Goal: Information Seeking & Learning: Learn about a topic

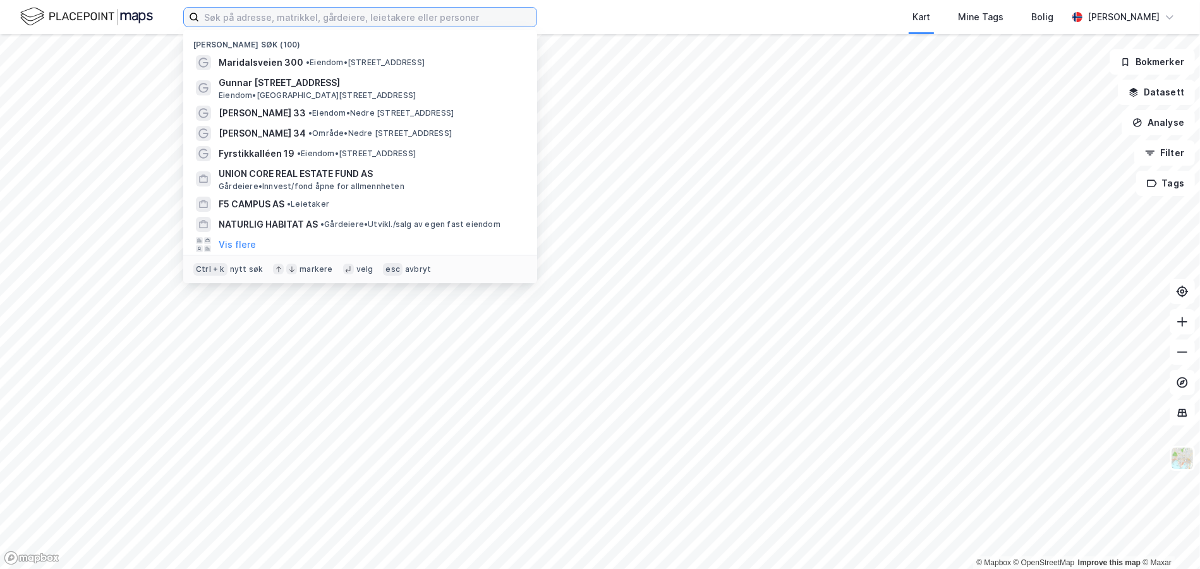
click at [306, 16] on input at bounding box center [367, 17] width 337 height 19
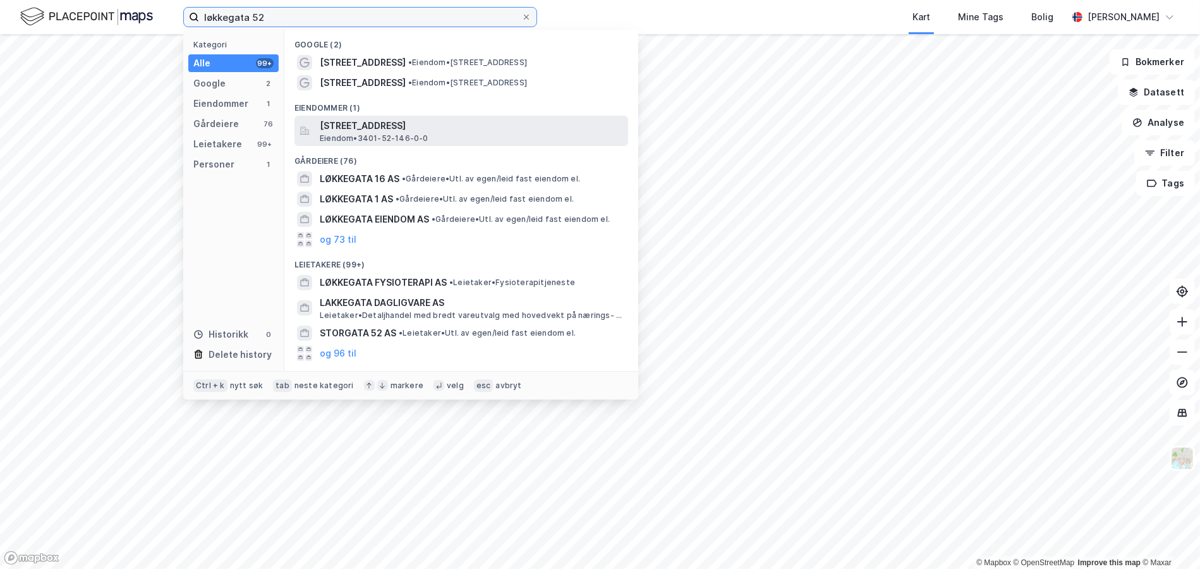
drag, startPoint x: 317, startPoint y: 12, endPoint x: 251, endPoint y: 11, distance: 65.1
click at [251, 11] on input "løkkegata 52" at bounding box center [360, 17] width 322 height 19
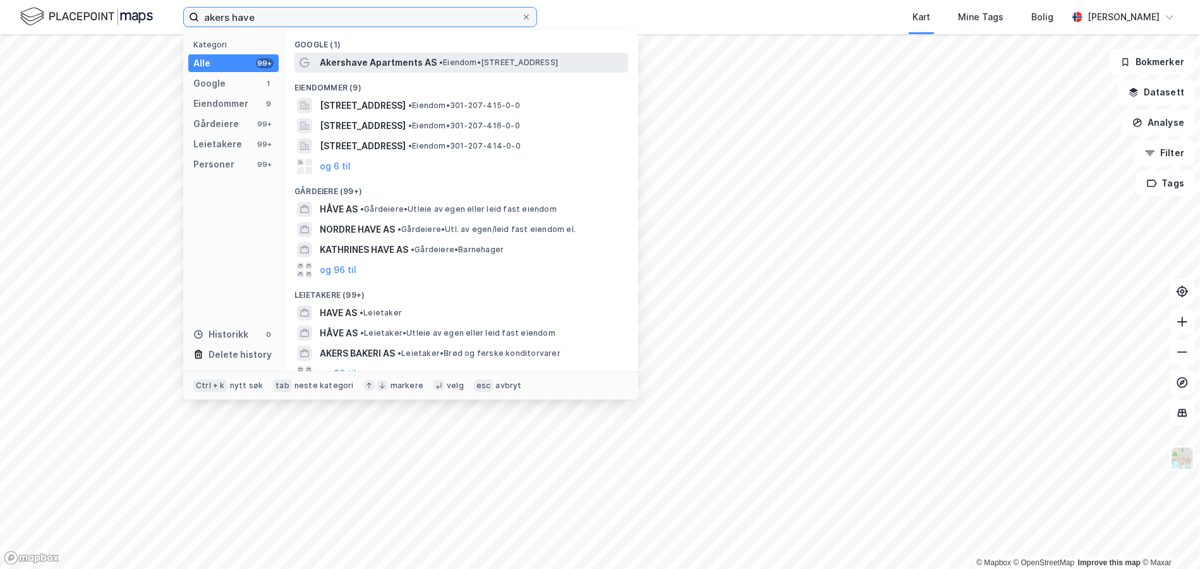
type input "akers have"
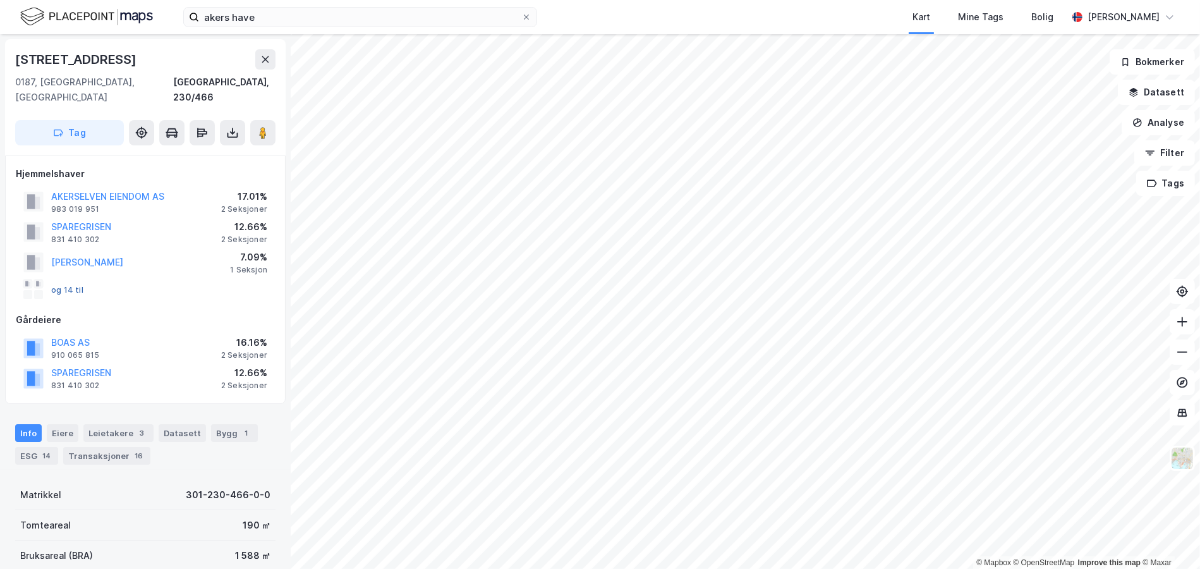
click at [0, 0] on button "og 14 til" at bounding box center [0, 0] width 0 height 0
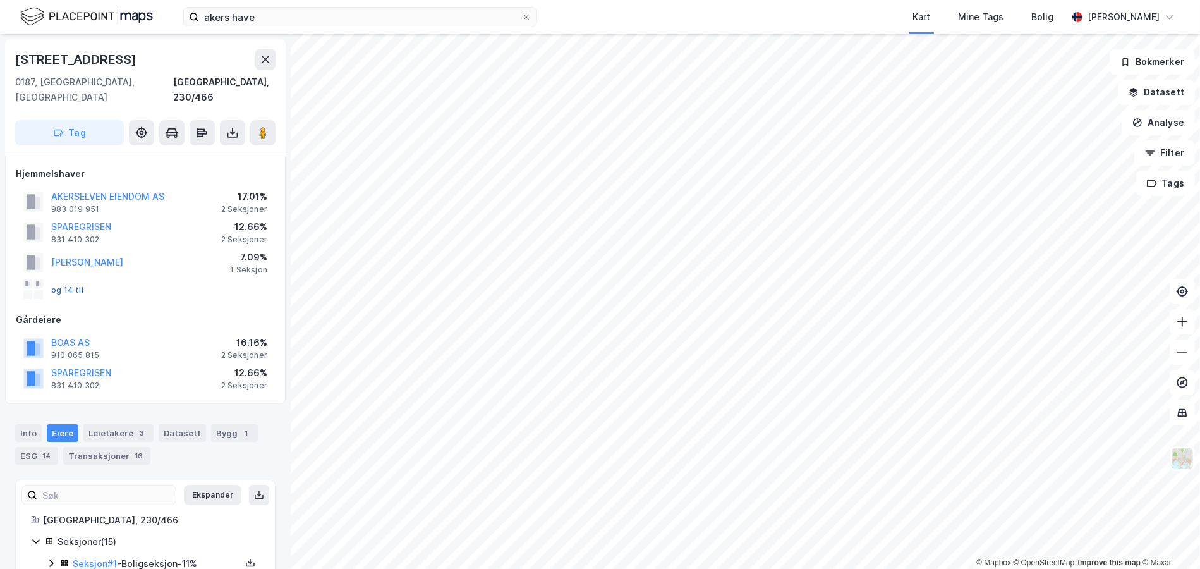
click at [0, 0] on button "og 14 til" at bounding box center [0, 0] width 0 height 0
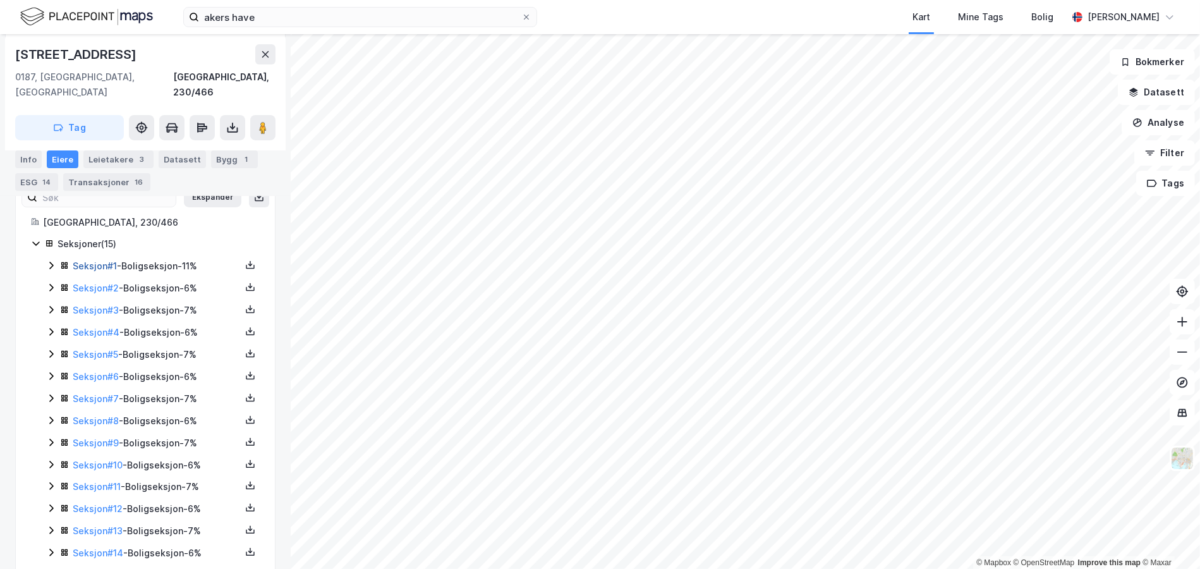
click at [92, 260] on link "Seksjon # 1" at bounding box center [95, 265] width 44 height 11
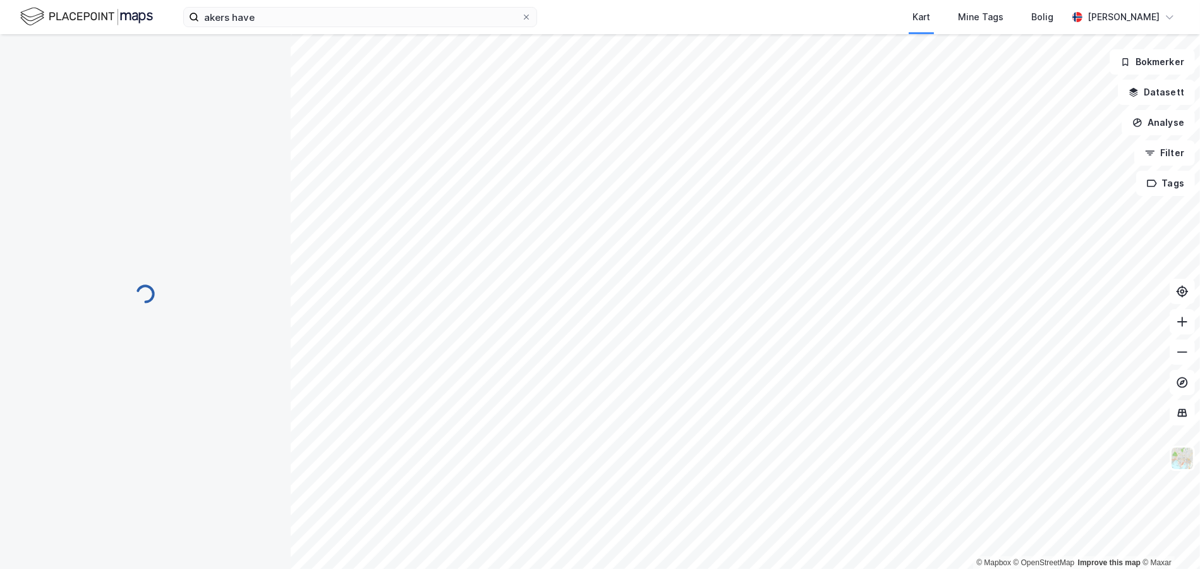
scroll to position [129, 0]
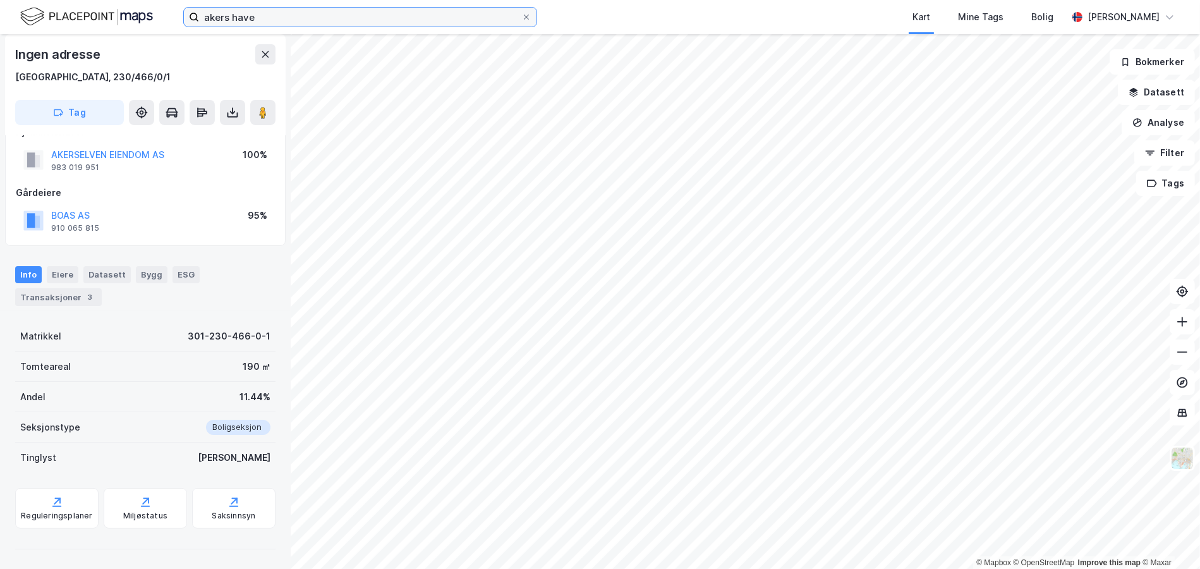
click at [225, 11] on input "akers have" at bounding box center [360, 17] width 322 height 19
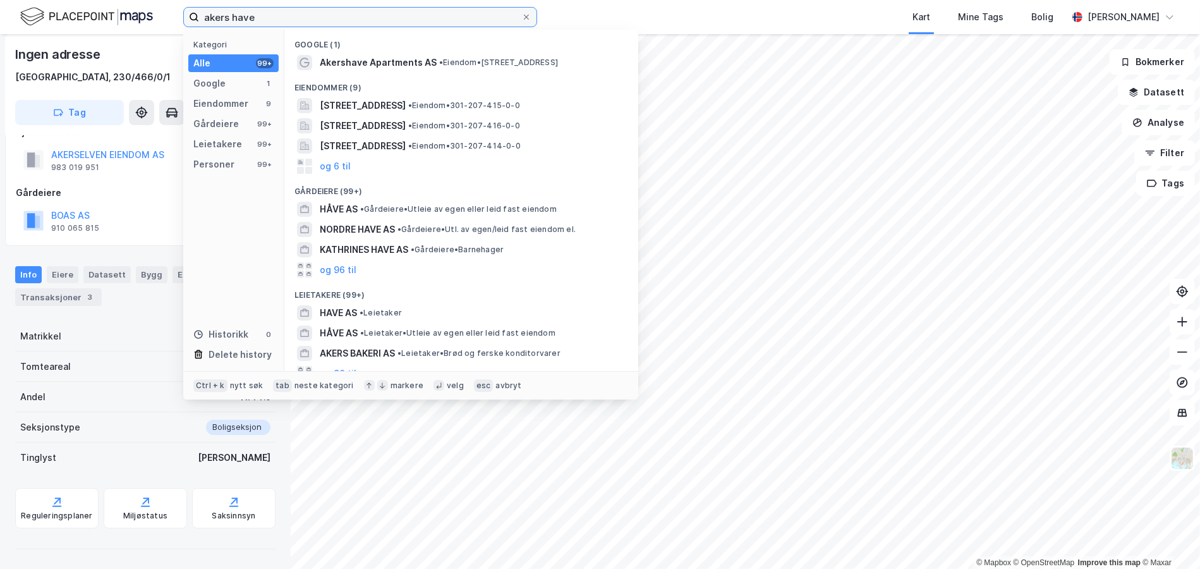
click at [225, 11] on input "akers have" at bounding box center [360, 17] width 322 height 19
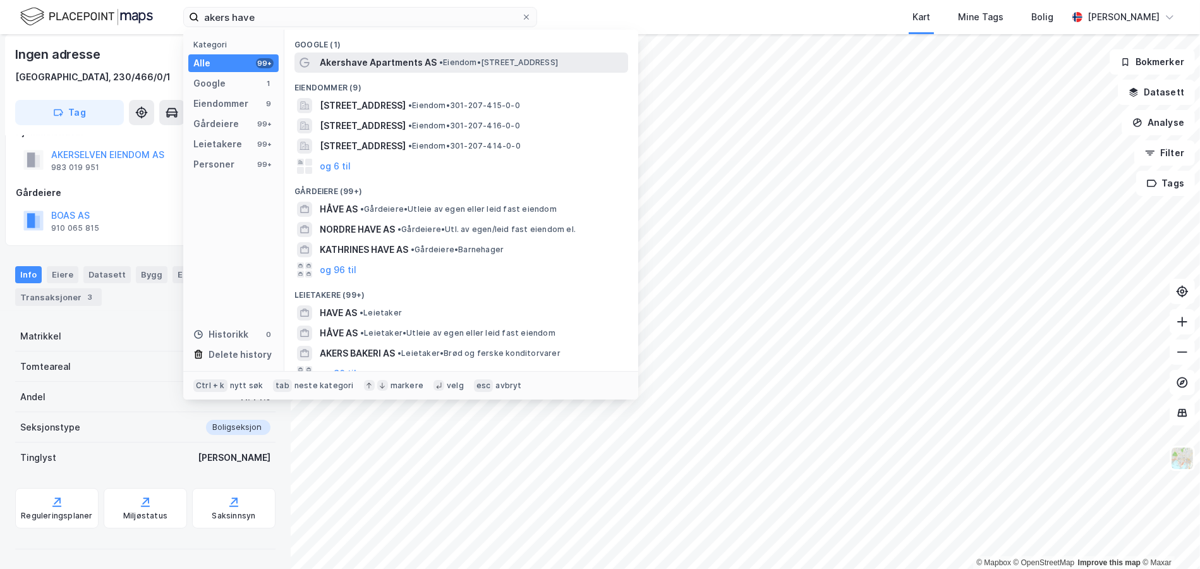
click at [370, 70] on div "Akershave Apartments AS • Eiendom • [STREET_ADDRESS]" at bounding box center [461, 62] width 334 height 20
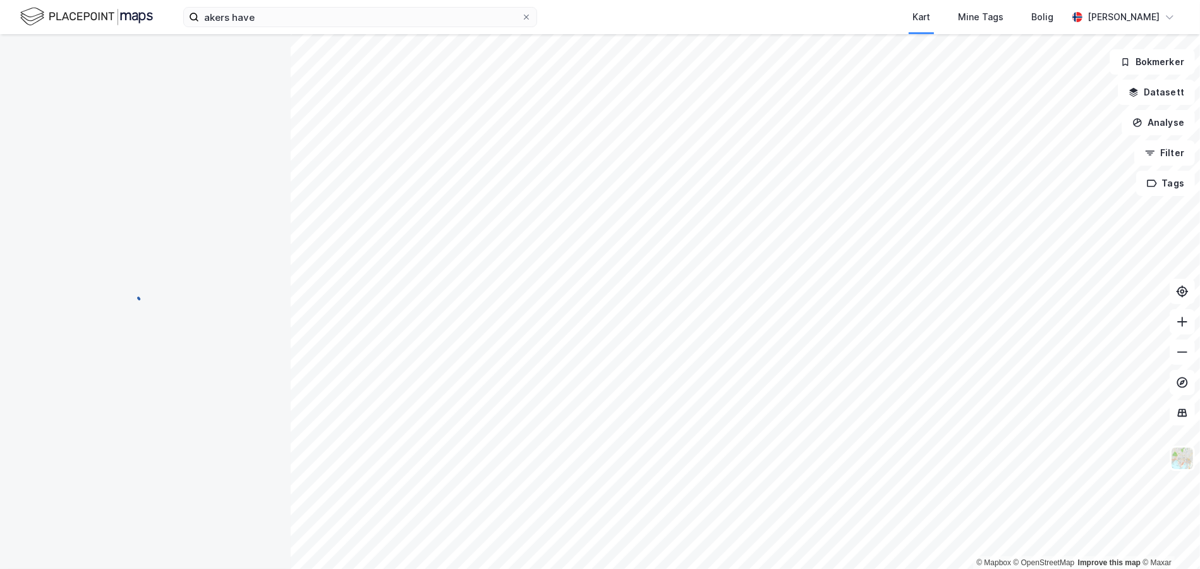
scroll to position [129, 0]
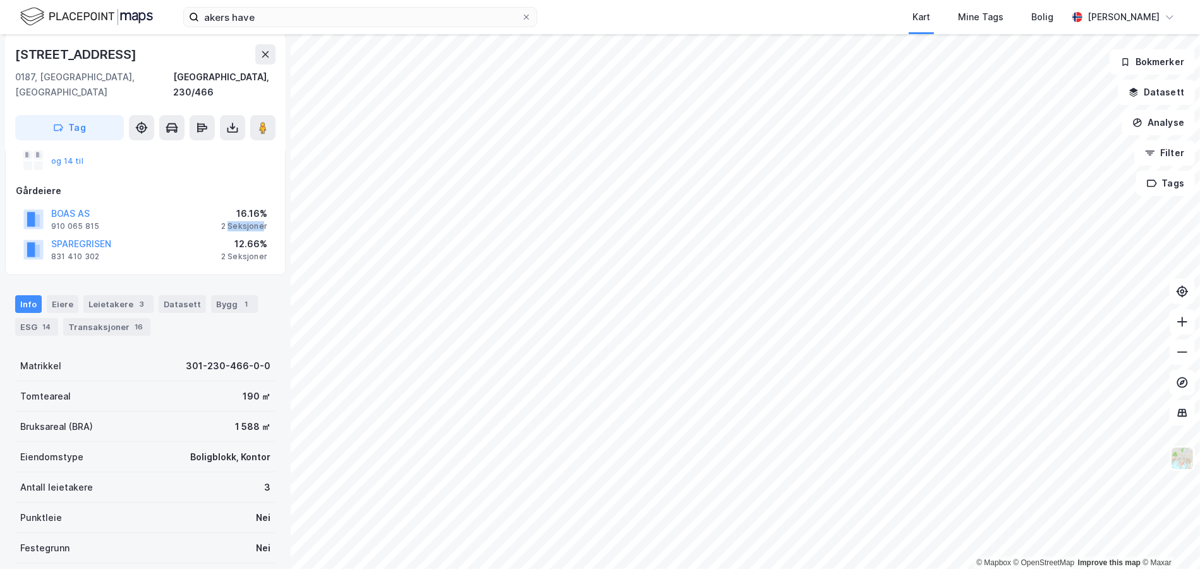
drag, startPoint x: 229, startPoint y: 209, endPoint x: 264, endPoint y: 205, distance: 35.0
click at [264, 221] on div "2 Seksjoner" at bounding box center [244, 226] width 46 height 10
click at [250, 221] on div "2 Seksjoner" at bounding box center [244, 226] width 46 height 10
click at [141, 318] on div "Transaksjoner 16" at bounding box center [106, 327] width 87 height 18
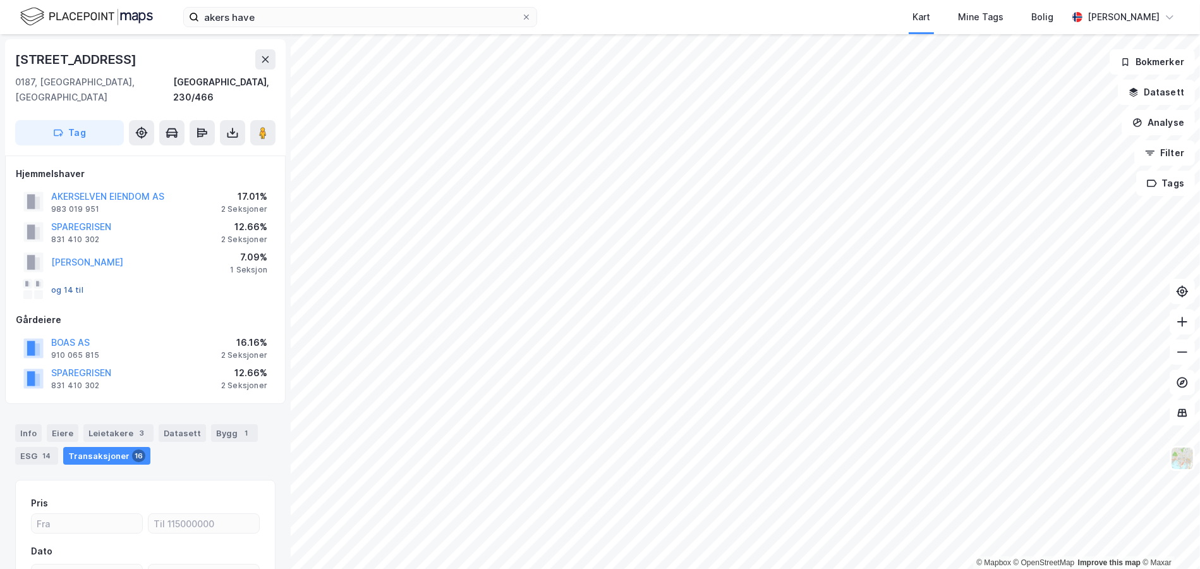
click at [0, 0] on button "og 14 til" at bounding box center [0, 0] width 0 height 0
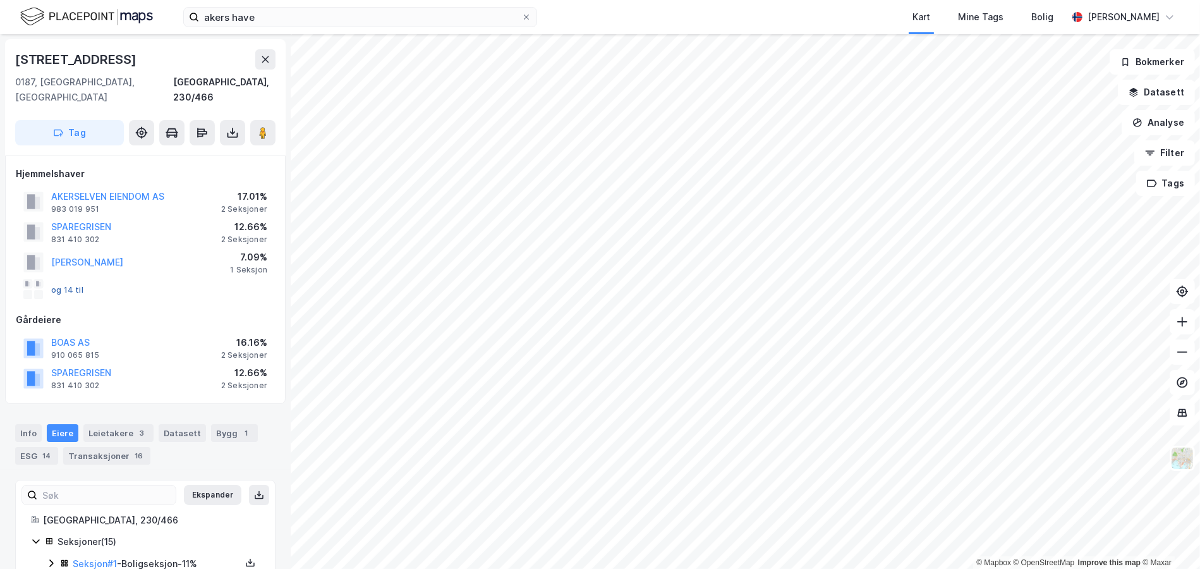
scroll to position [234, 0]
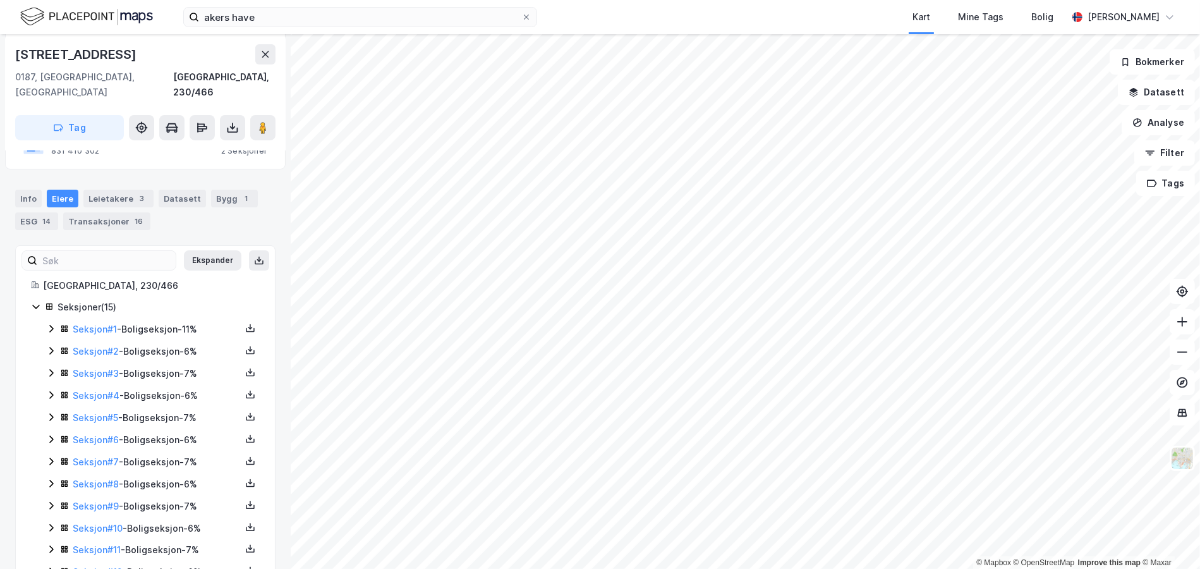
click at [49, 323] on icon at bounding box center [51, 328] width 10 height 10
click at [98, 389] on icon at bounding box center [97, 394] width 10 height 10
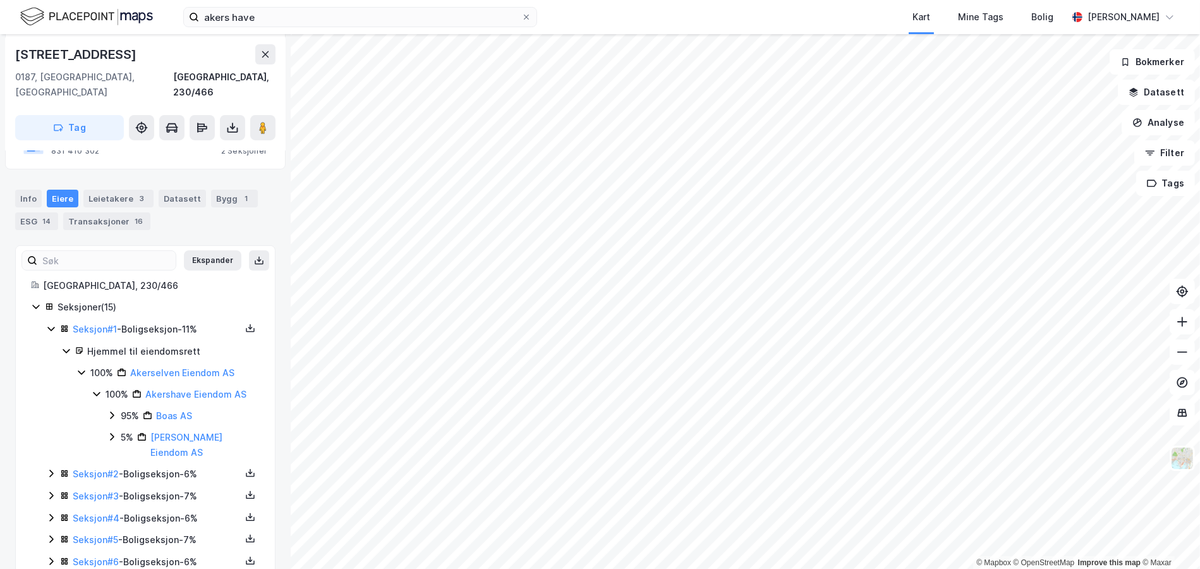
click at [46, 468] on icon at bounding box center [51, 473] width 10 height 10
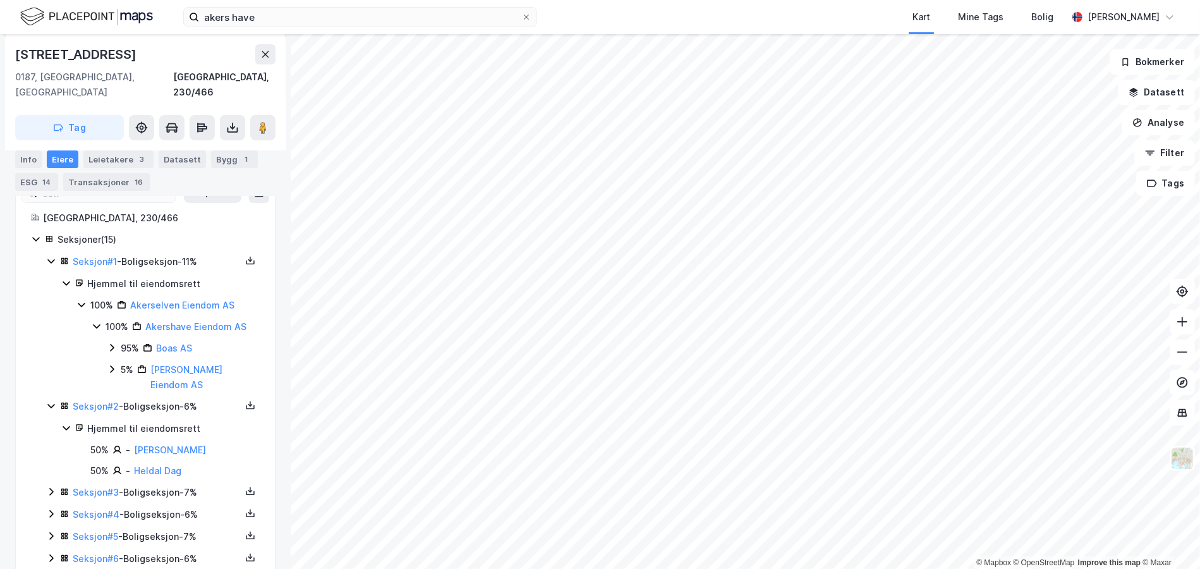
scroll to position [361, 0]
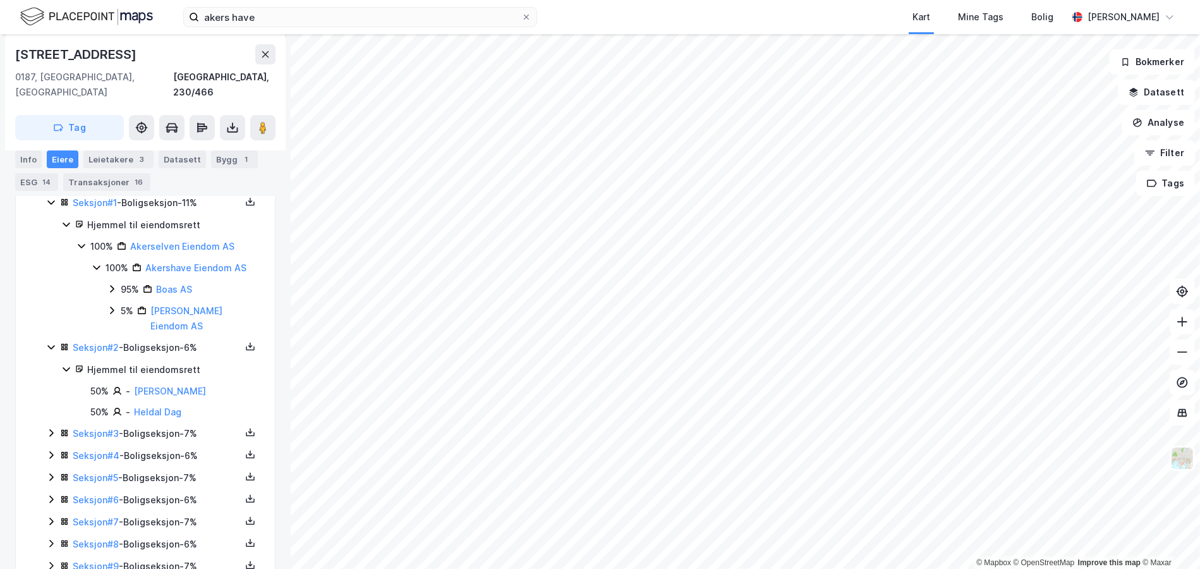
click at [47, 428] on icon at bounding box center [51, 433] width 10 height 10
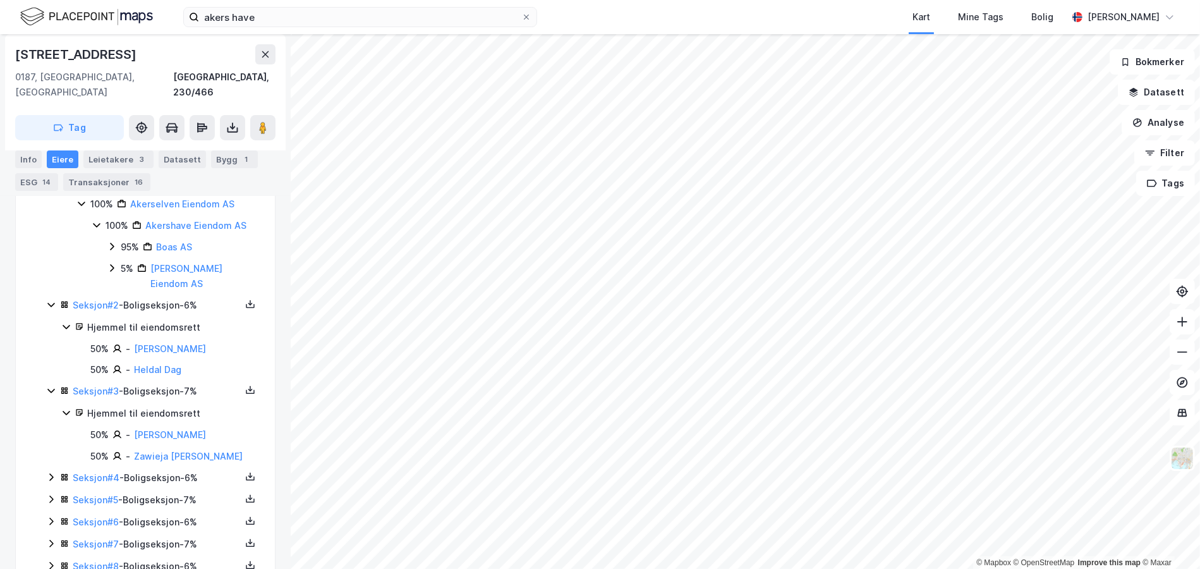
scroll to position [424, 0]
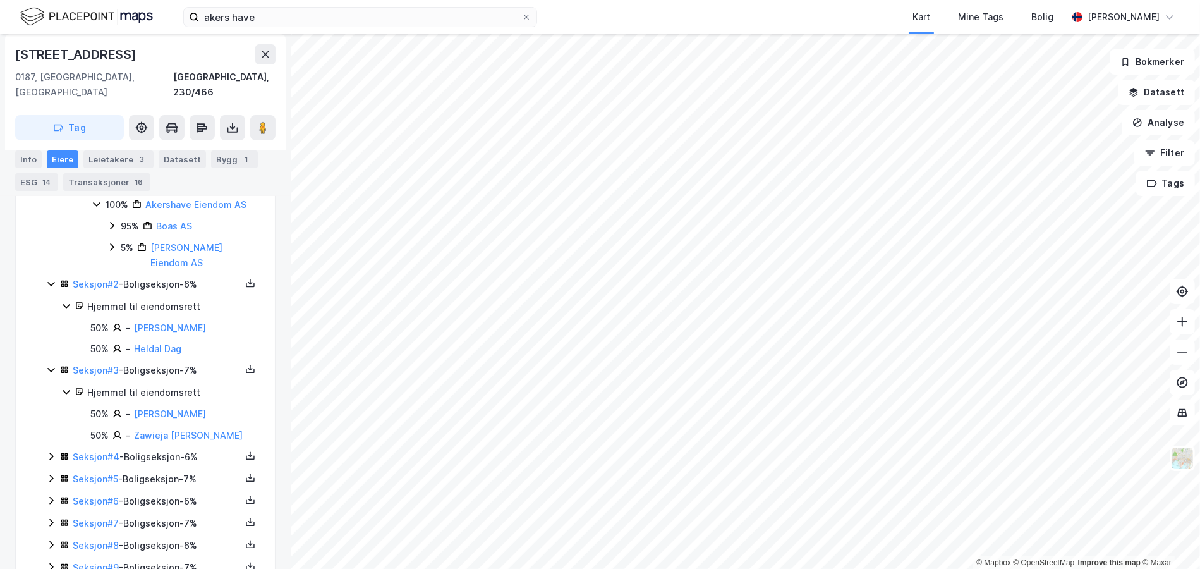
click at [47, 451] on icon at bounding box center [51, 456] width 10 height 10
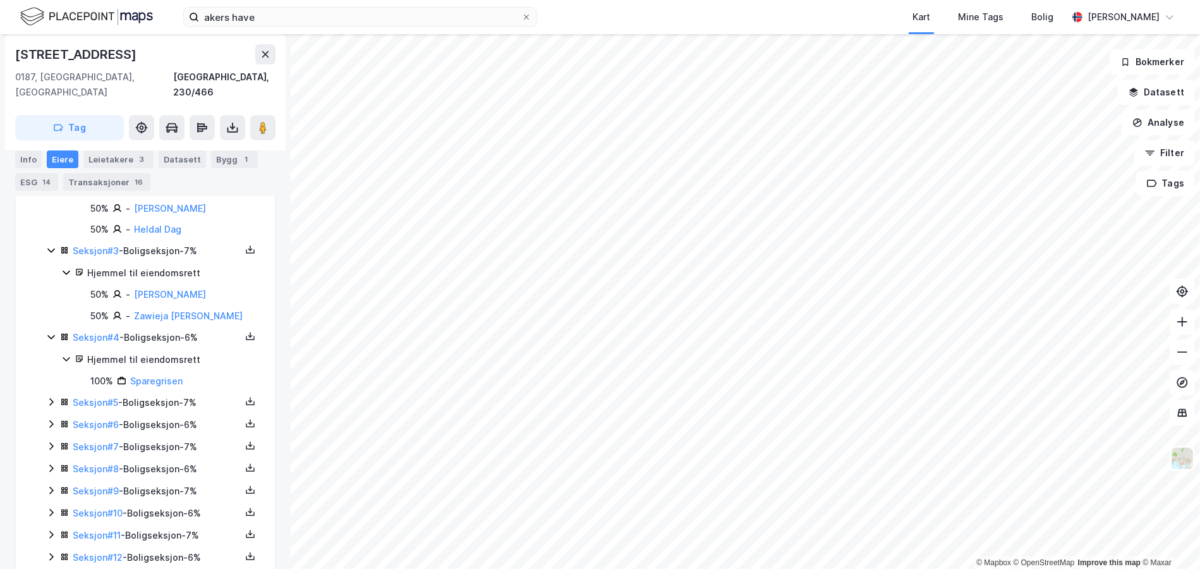
scroll to position [550, 0]
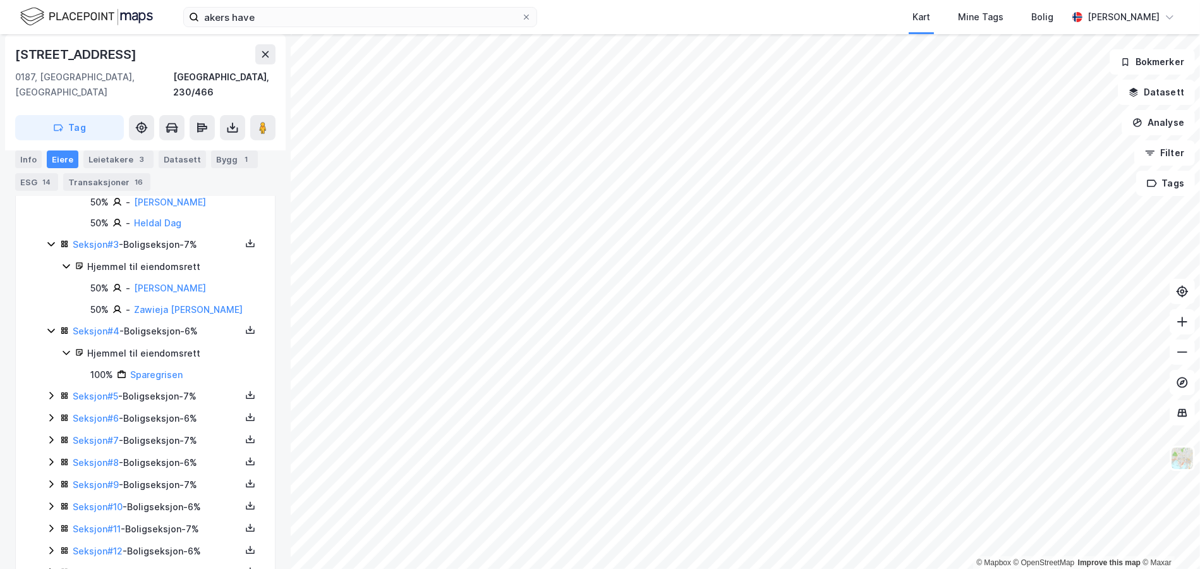
click at [58, 389] on div "Seksjon # 5 - Boligseksjon - 7%" at bounding box center [153, 397] width 214 height 16
click at [55, 390] on icon at bounding box center [51, 395] width 10 height 10
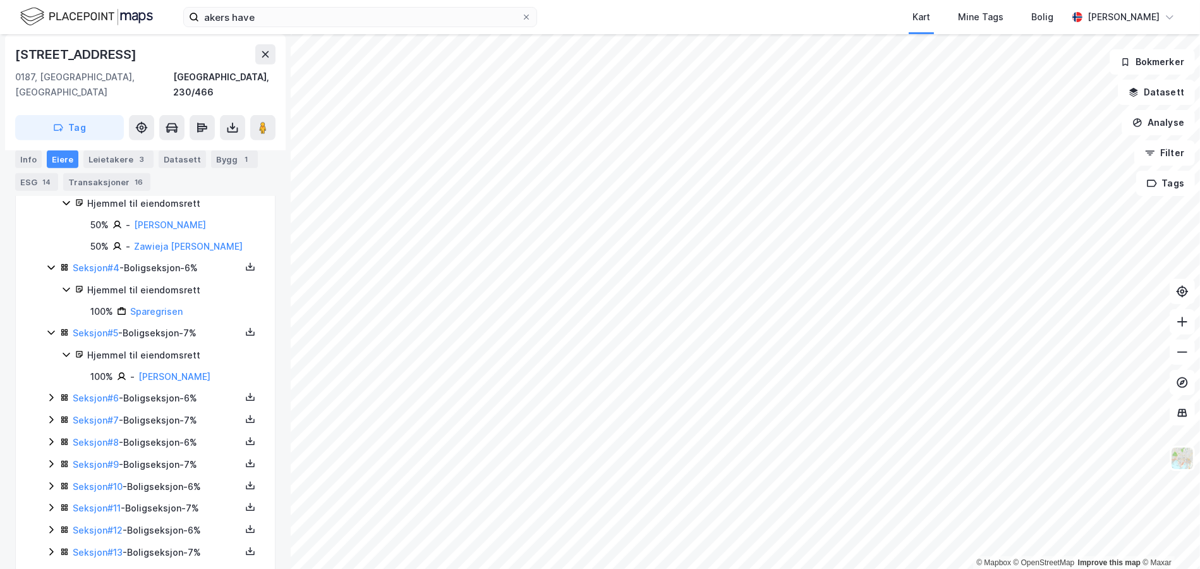
click at [47, 392] on icon at bounding box center [51, 397] width 10 height 10
click at [56, 456] on div "Seksjon # 6 - Boligseksjon - 6% Hjemmel til eiendomsrett 100% Akerselven Eiendo…" at bounding box center [153, 430] width 214 height 80
click at [56, 479] on icon at bounding box center [51, 484] width 10 height 10
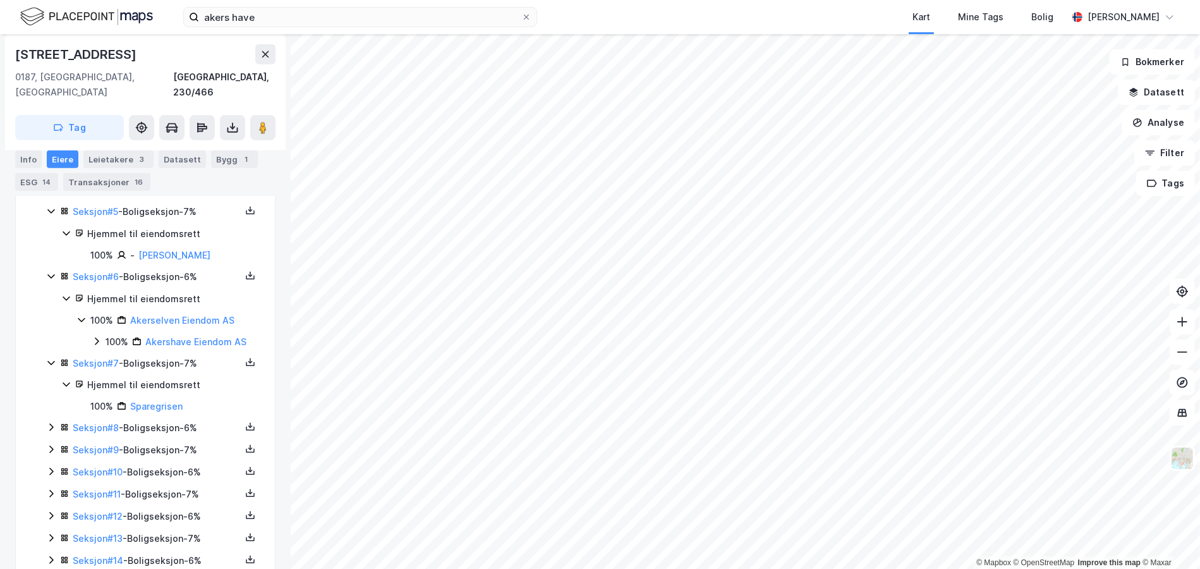
scroll to position [739, 0]
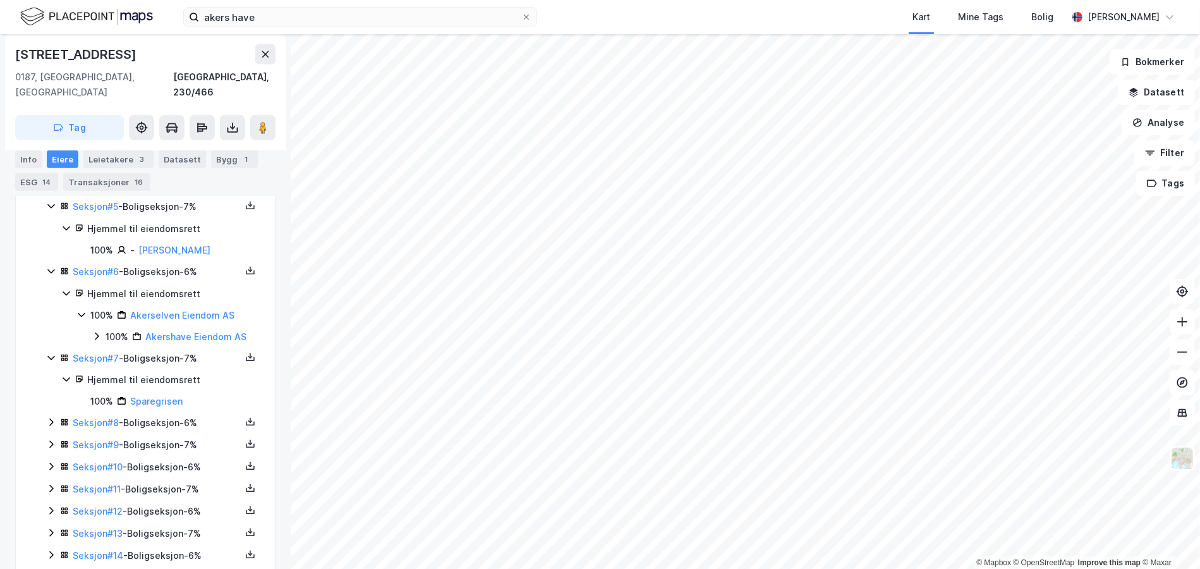
click at [56, 417] on icon at bounding box center [51, 422] width 10 height 10
click at [47, 504] on icon at bounding box center [51, 509] width 10 height 10
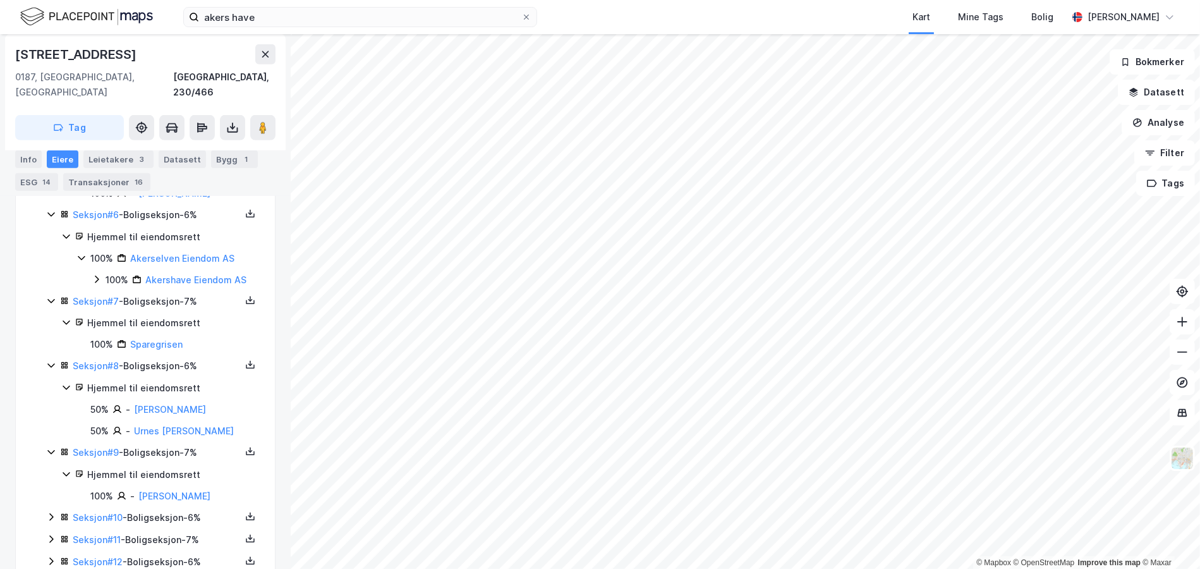
scroll to position [866, 0]
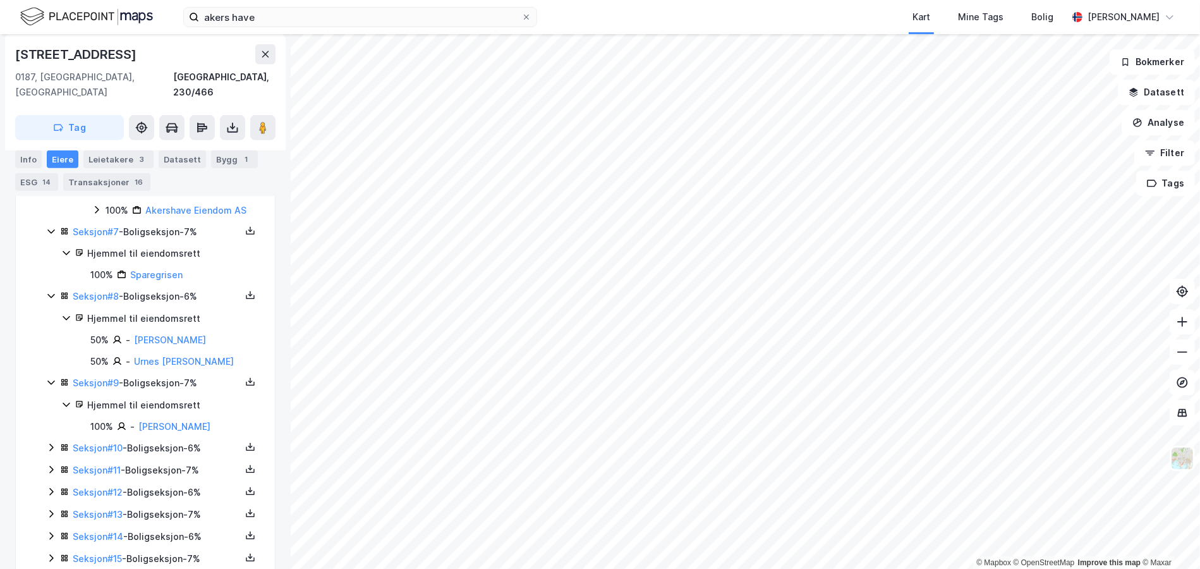
click at [52, 442] on icon at bounding box center [51, 447] width 10 height 10
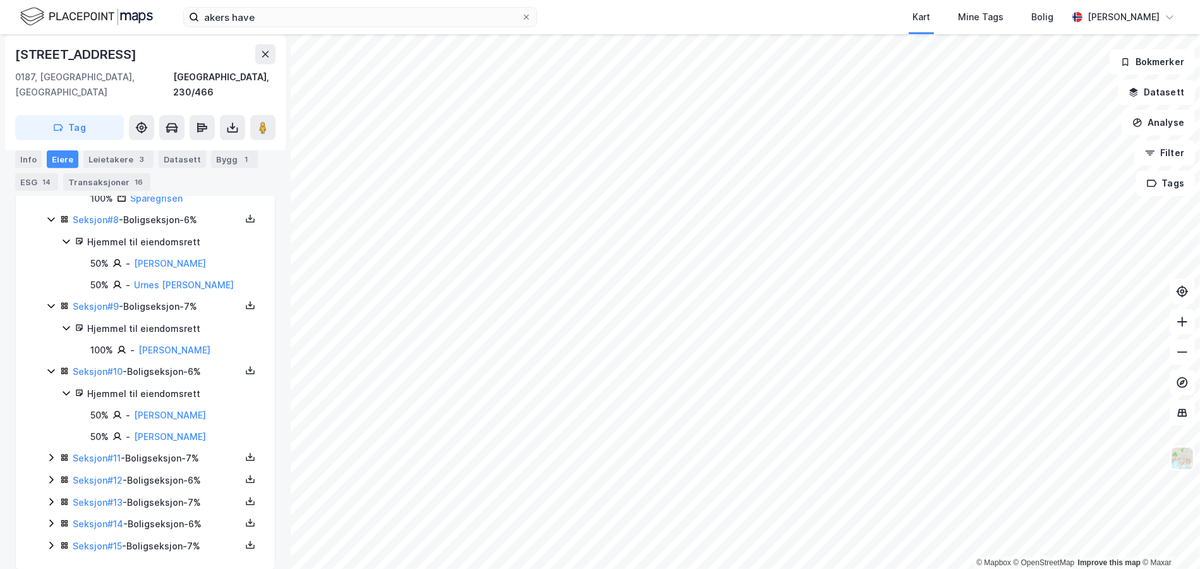
scroll to position [946, 0]
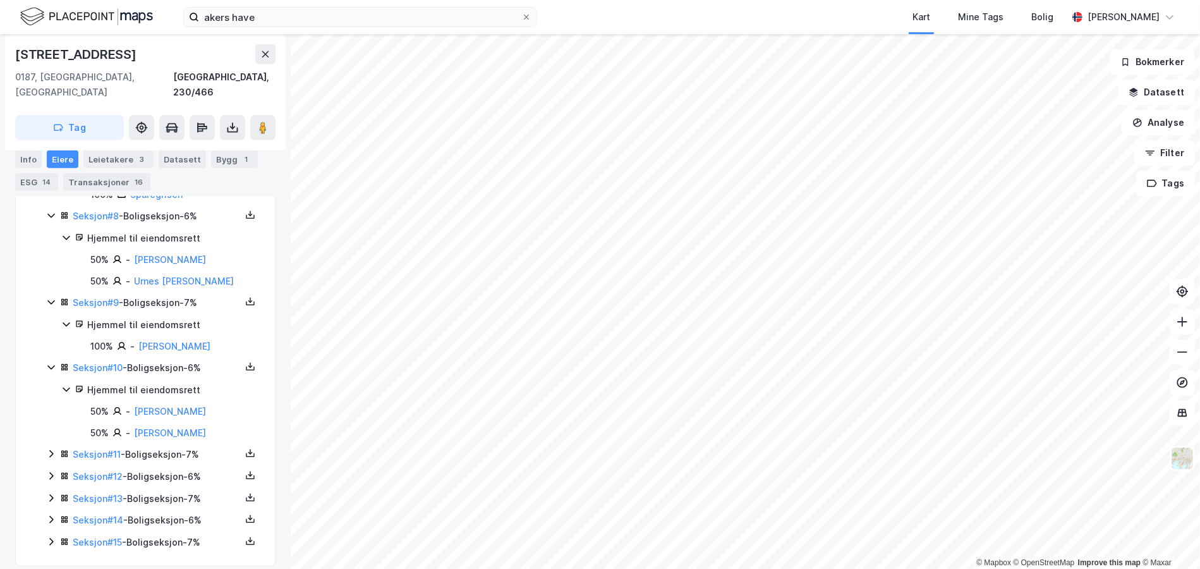
click at [52, 449] on icon at bounding box center [51, 454] width 10 height 10
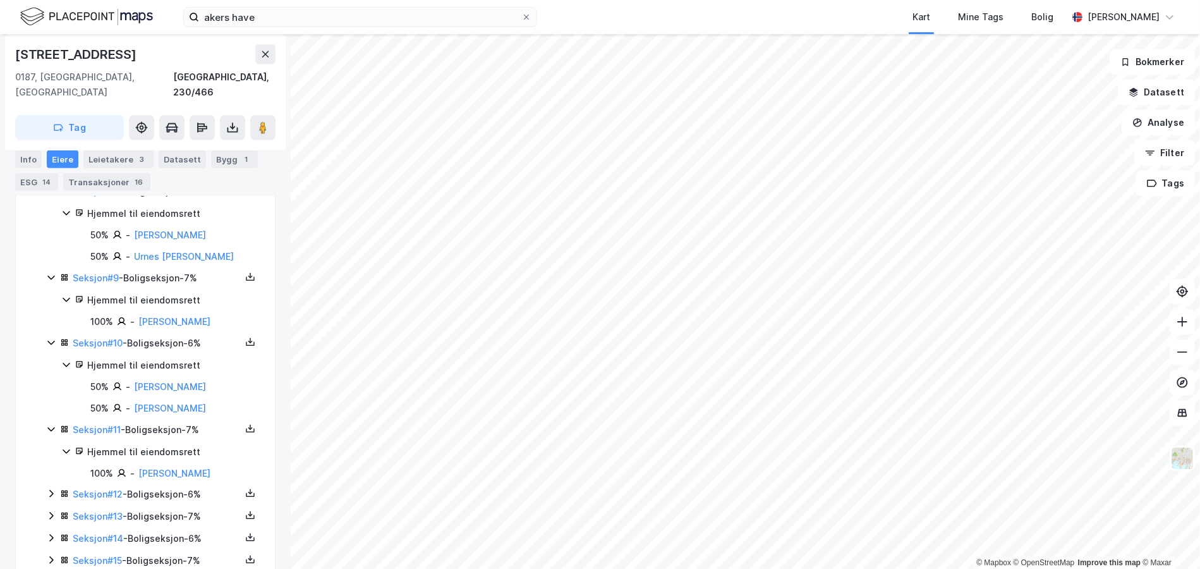
scroll to position [988, 0]
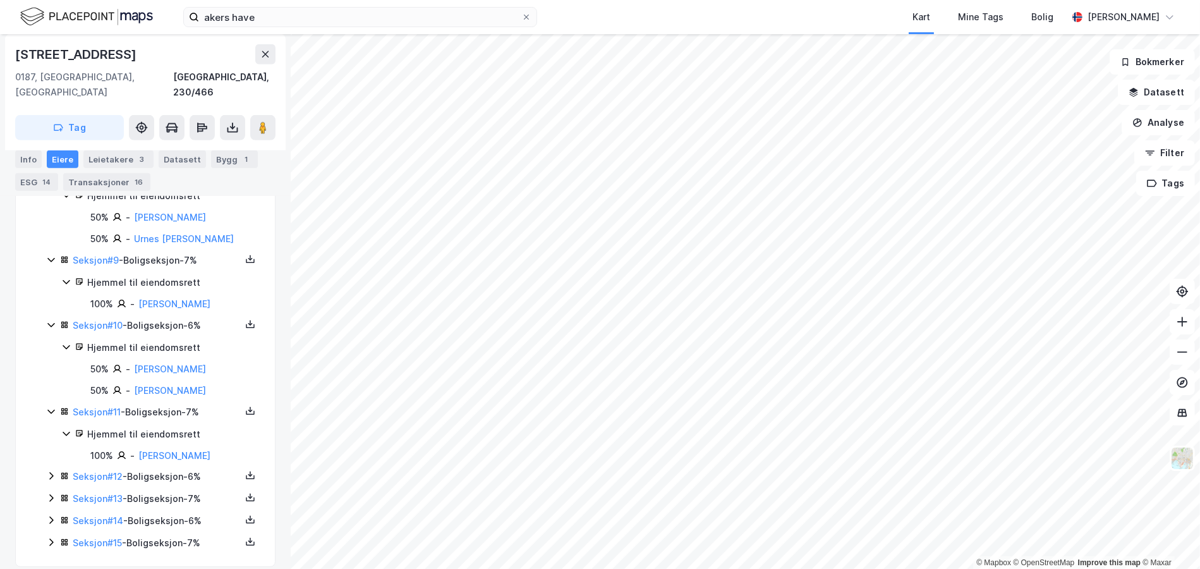
click at [49, 450] on div "Seksjon # 1 - Boligseksjon - 11% Hjemmel til eiendomsrett 100% Akerselven Eiend…" at bounding box center [153, 59] width 214 height 983
click at [49, 471] on icon at bounding box center [51, 476] width 10 height 10
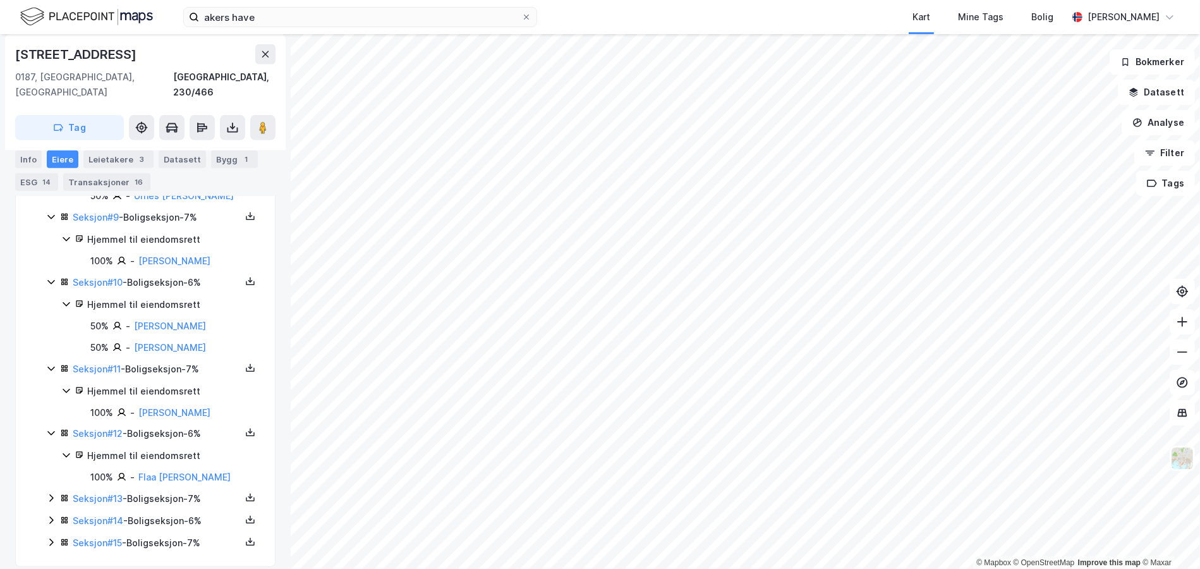
scroll to position [1031, 0]
click at [49, 475] on div "Seksjon # 1 - Boligseksjon - 11% Hjemmel til eiendomsrett 100% Akerselven Eiend…" at bounding box center [153, 38] width 214 height 1026
click at [53, 493] on icon at bounding box center [51, 498] width 10 height 10
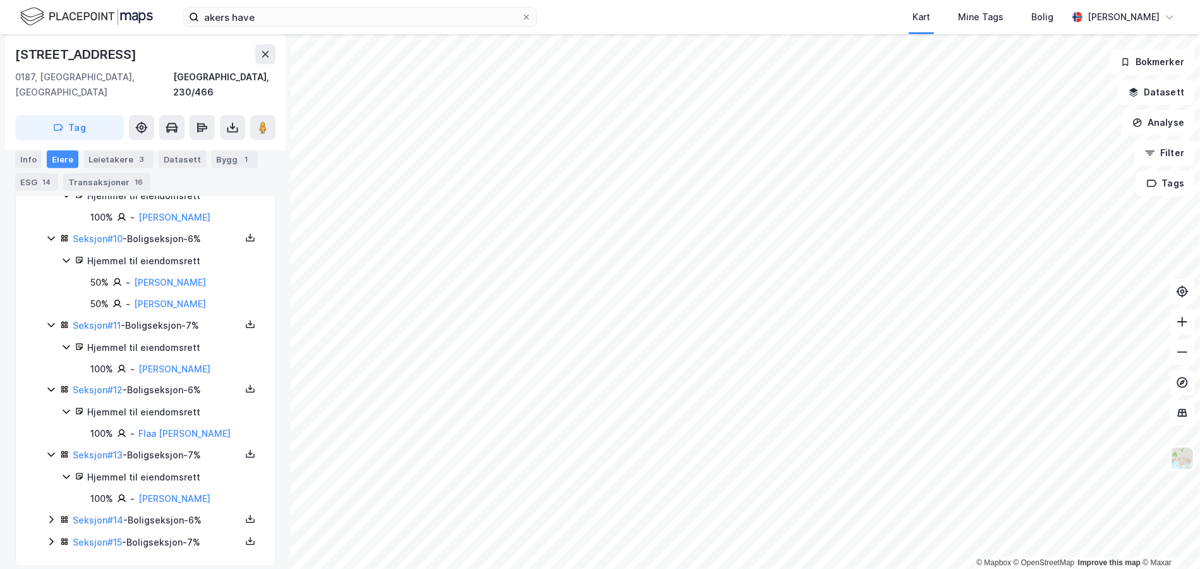
click at [51, 512] on div "Seksjon # 14 - Boligseksjon - 6%" at bounding box center [153, 520] width 214 height 16
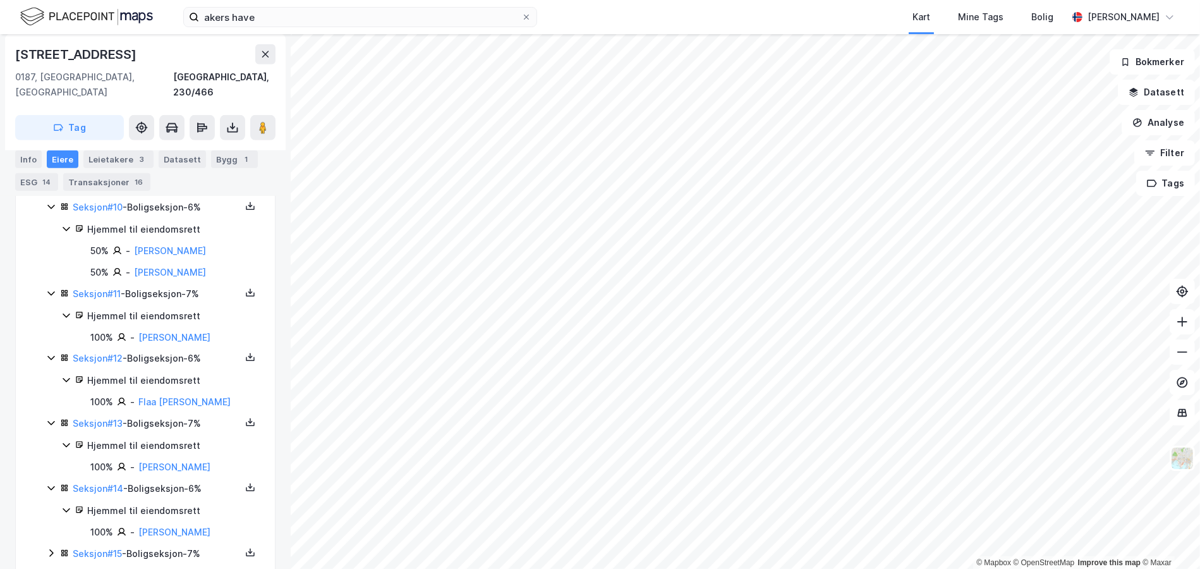
scroll to position [1118, 0]
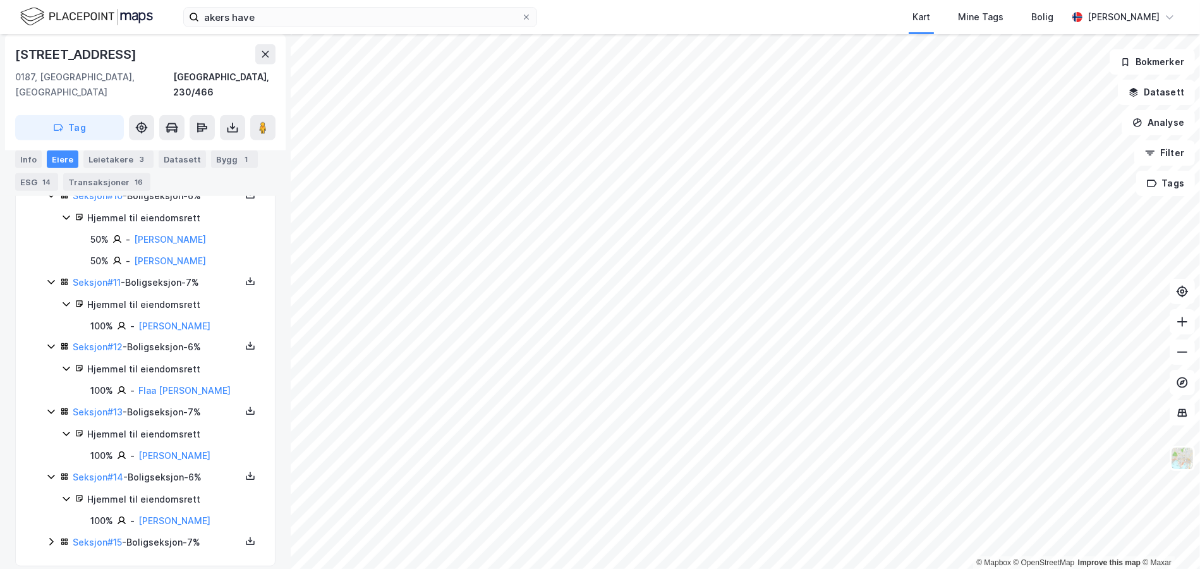
click at [50, 538] on icon at bounding box center [51, 542] width 4 height 8
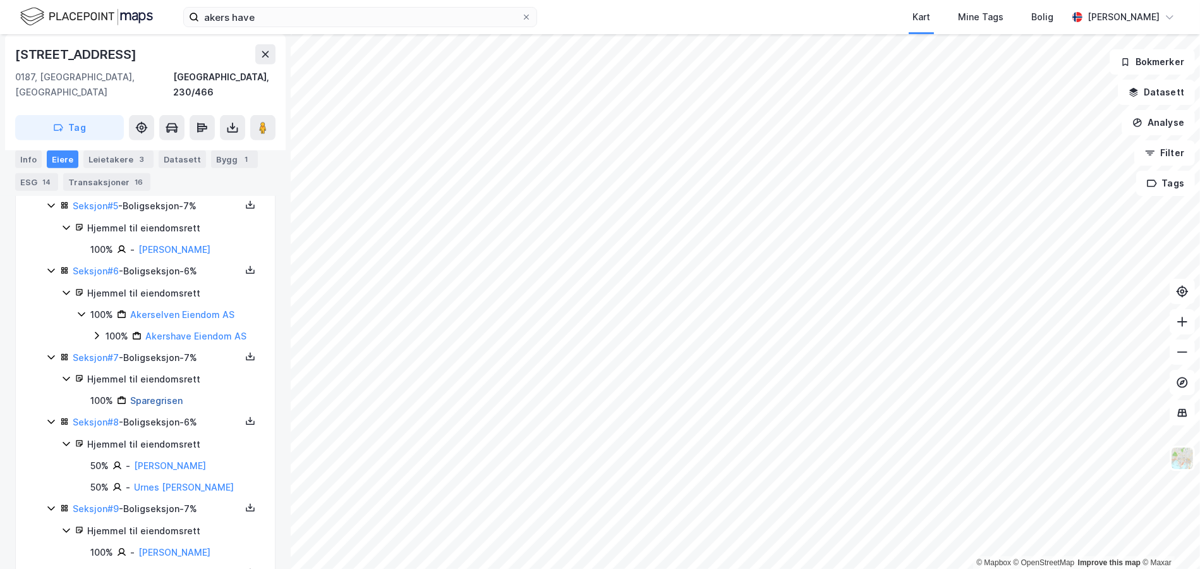
scroll to position [718, 0]
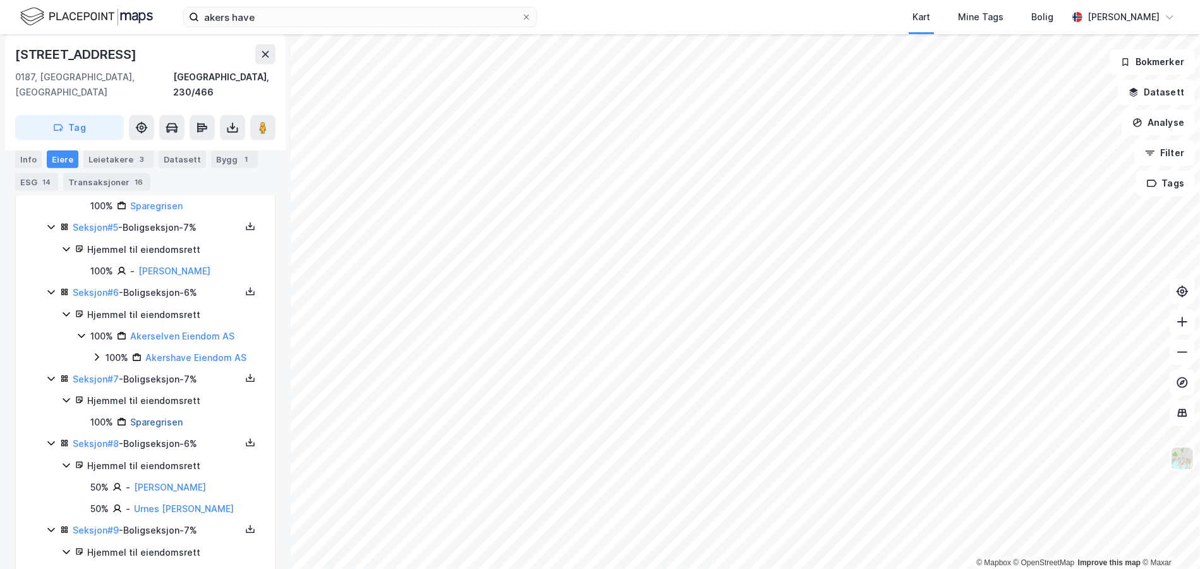
click at [150, 416] on link "Sparegrisen" at bounding box center [156, 421] width 52 height 11
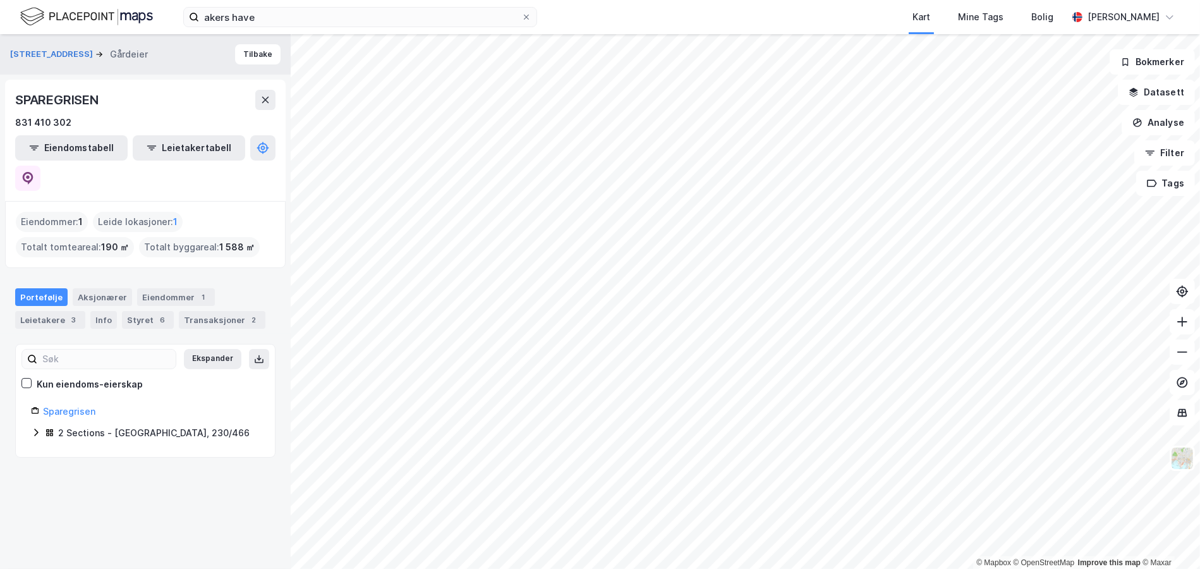
click at [42, 425] on div "2 Sections - [GEOGRAPHIC_DATA], 230/466" at bounding box center [145, 433] width 229 height 16
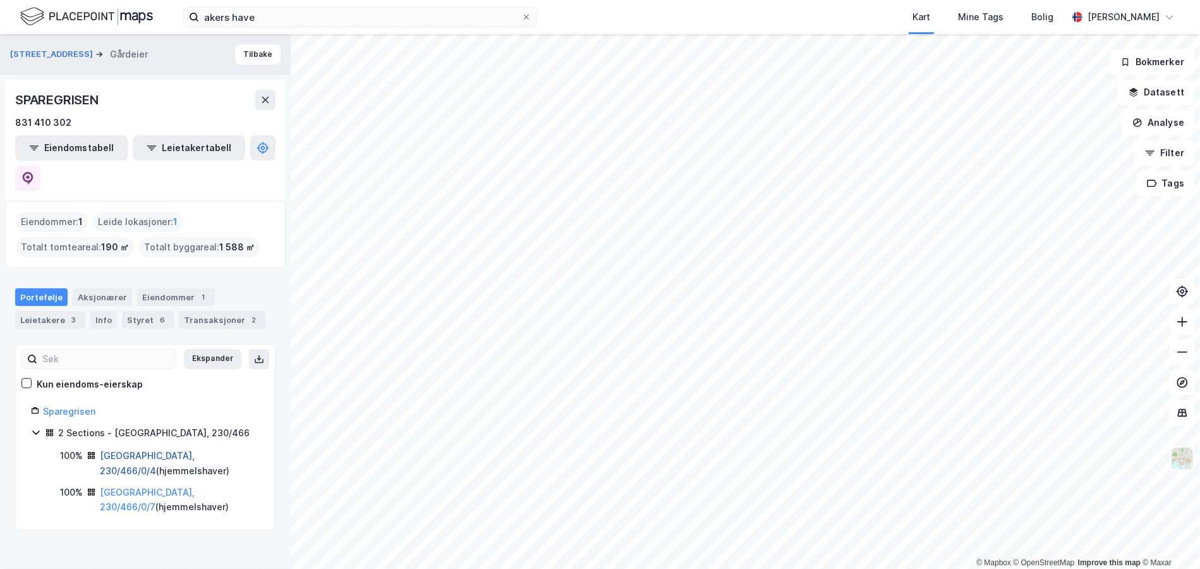
click at [112, 450] on link "[GEOGRAPHIC_DATA], 230/466/0/4" at bounding box center [147, 463] width 95 height 26
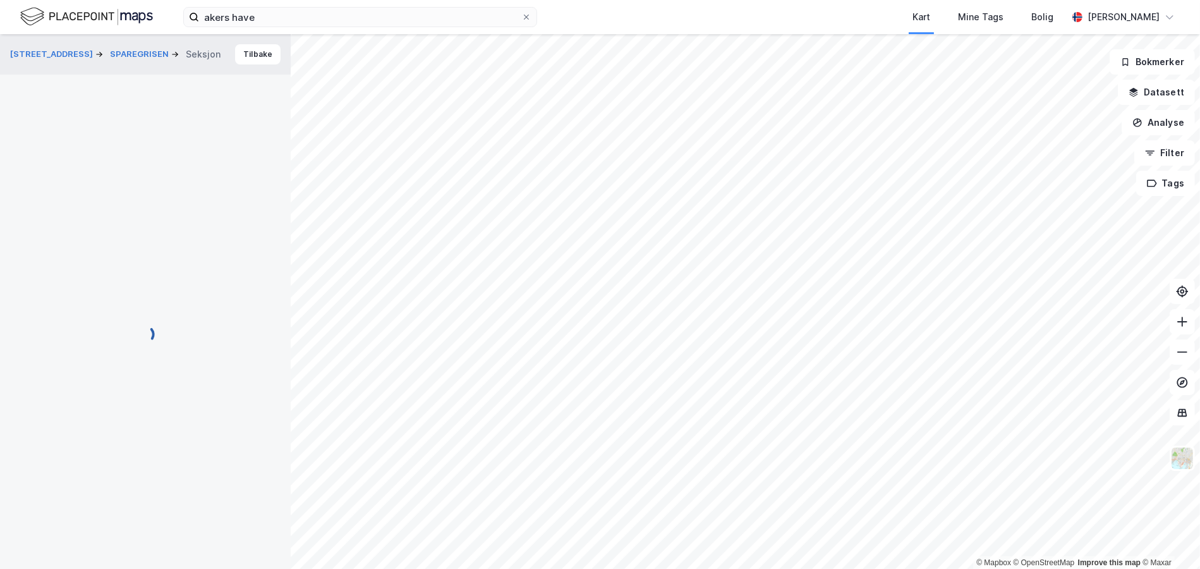
scroll to position [130, 0]
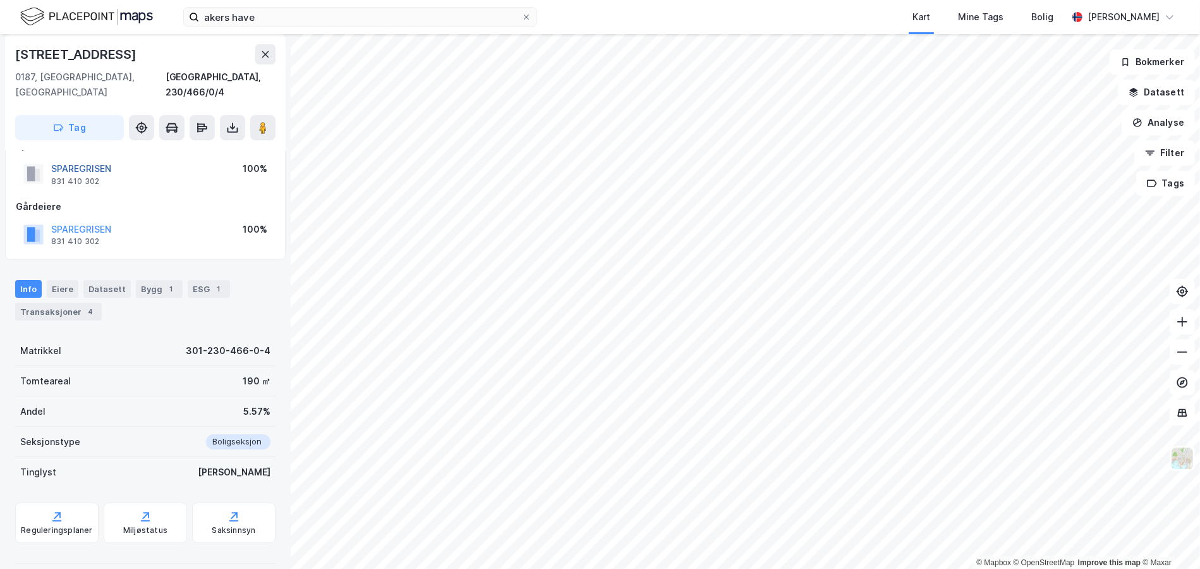
click at [0, 0] on button "SPAREGRISEN" at bounding box center [0, 0] width 0 height 0
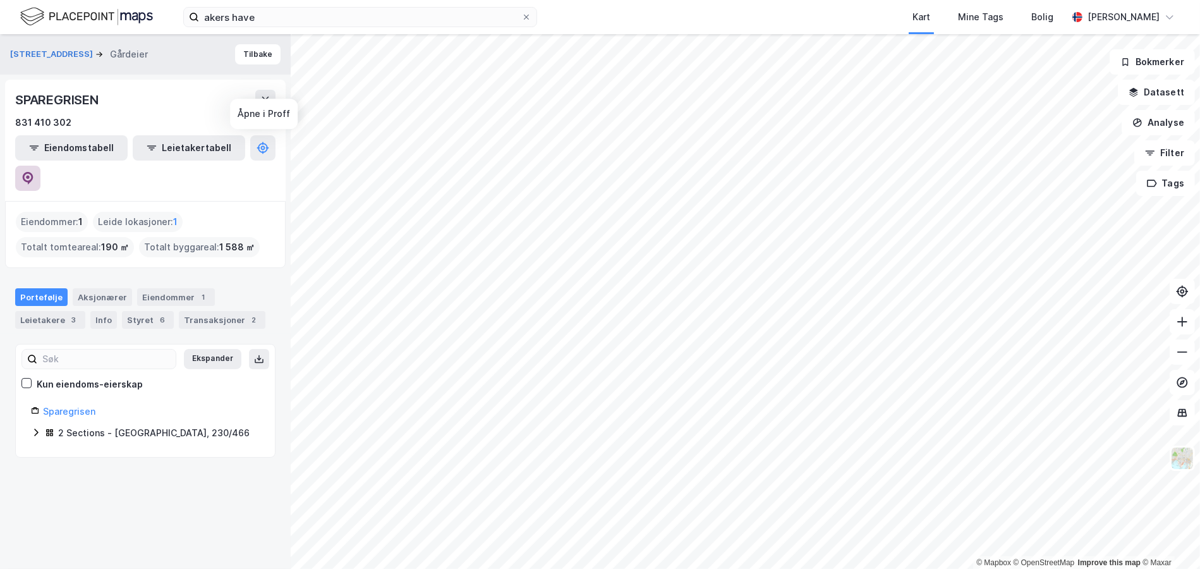
click at [34, 172] on icon at bounding box center [27, 178] width 13 height 13
click at [40, 425] on div "2 Sections - [GEOGRAPHIC_DATA], 230/466" at bounding box center [145, 433] width 229 height 16
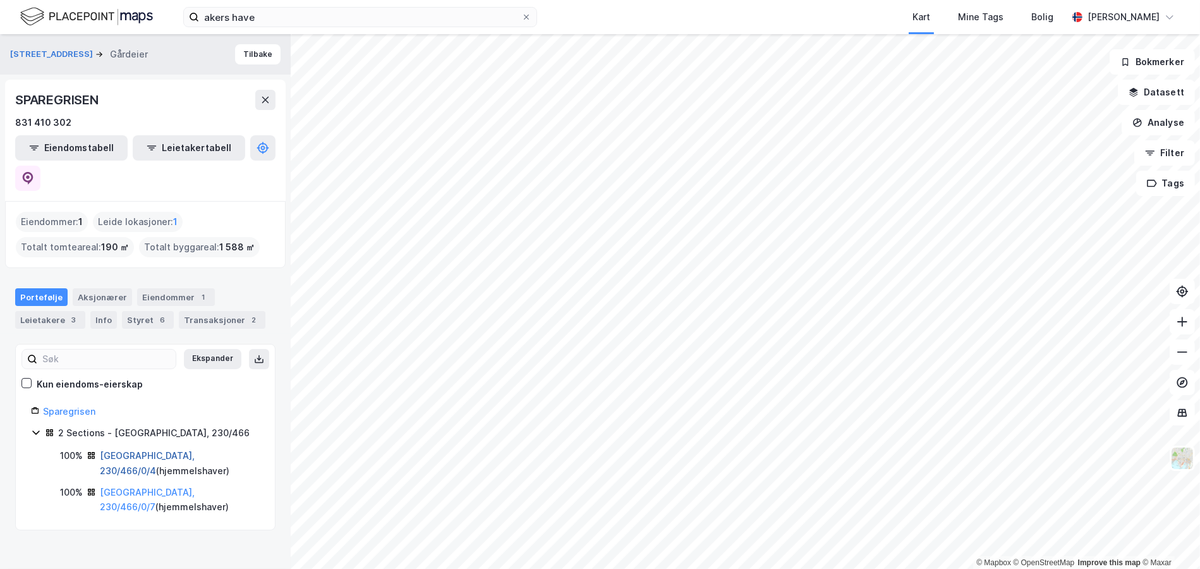
click at [110, 450] on link "[GEOGRAPHIC_DATA], 230/466/0/4" at bounding box center [147, 463] width 95 height 26
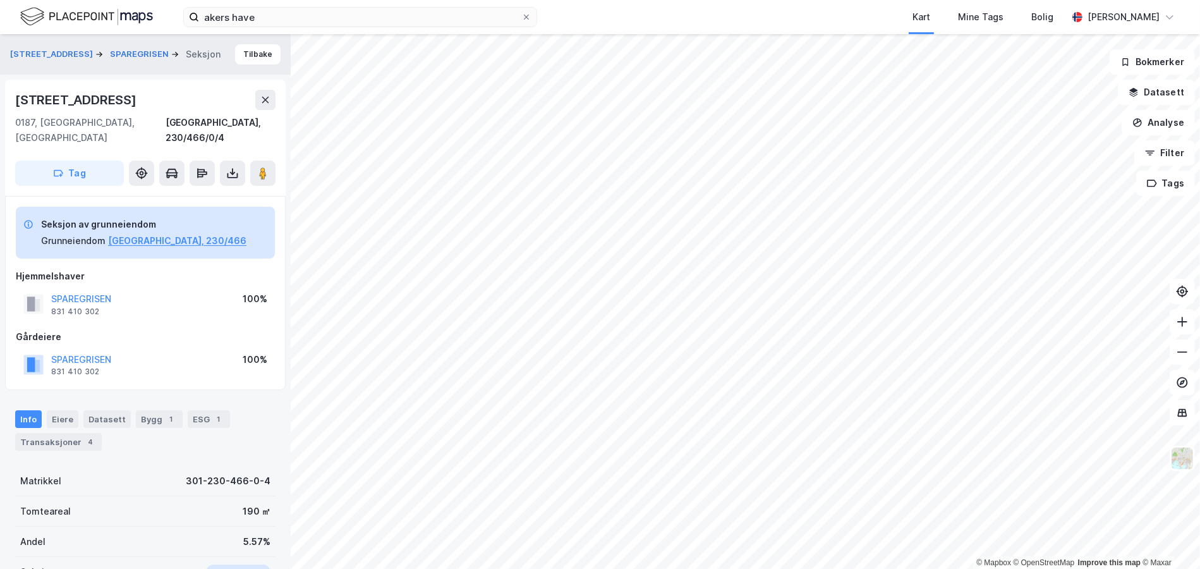
scroll to position [130, 0]
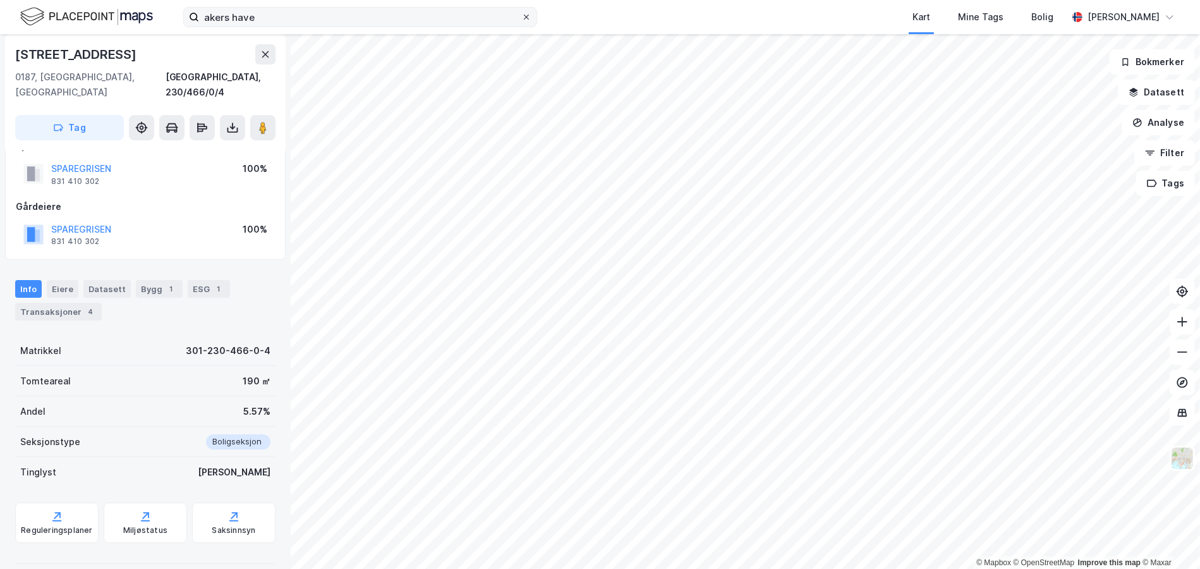
click at [528, 20] on div at bounding box center [526, 17] width 8 height 10
click at [521, 20] on input "akers have" at bounding box center [360, 17] width 322 height 19
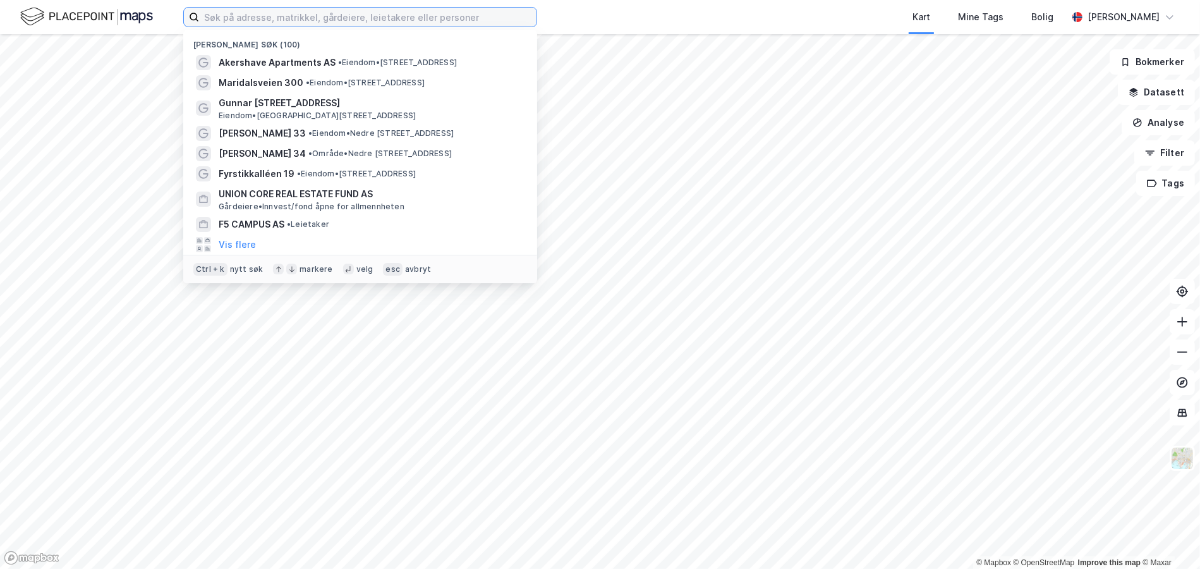
paste input "Stortorvet 5"
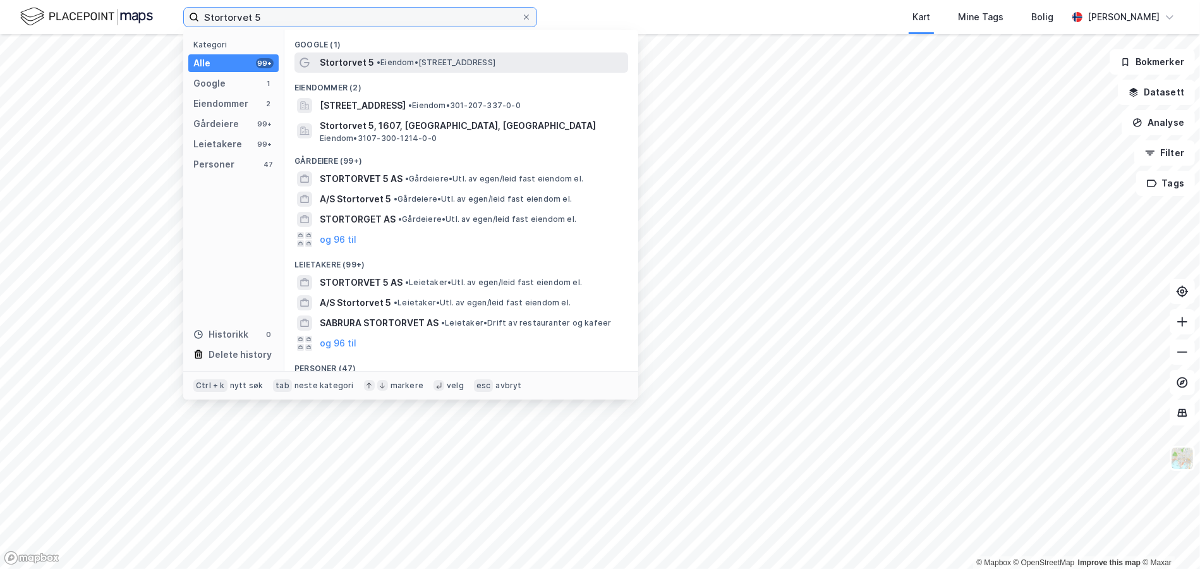
type input "Stortorvet 5"
click at [359, 59] on span "Stortorvet 5" at bounding box center [347, 62] width 54 height 15
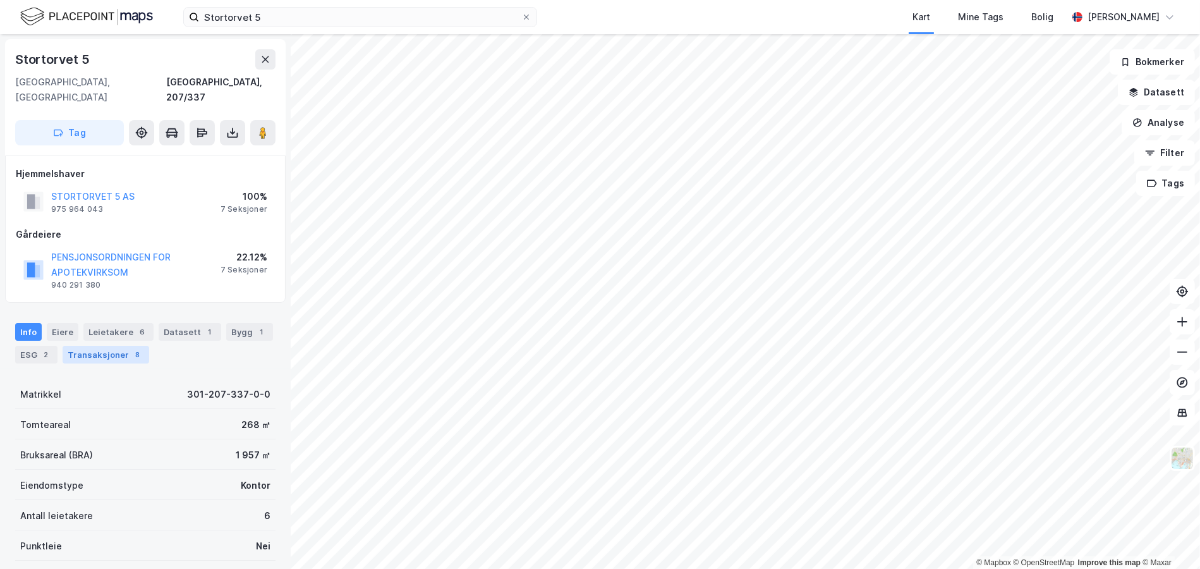
click at [119, 346] on div "Transaksjoner 8" at bounding box center [106, 355] width 87 height 18
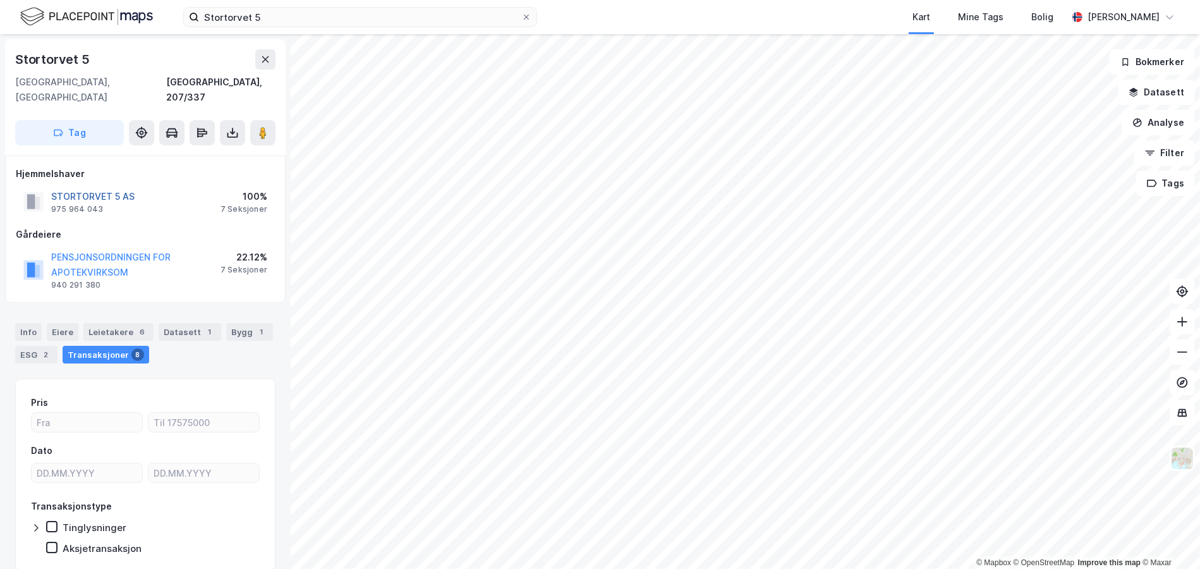
click at [0, 0] on button "STORTORVET 5 AS" at bounding box center [0, 0] width 0 height 0
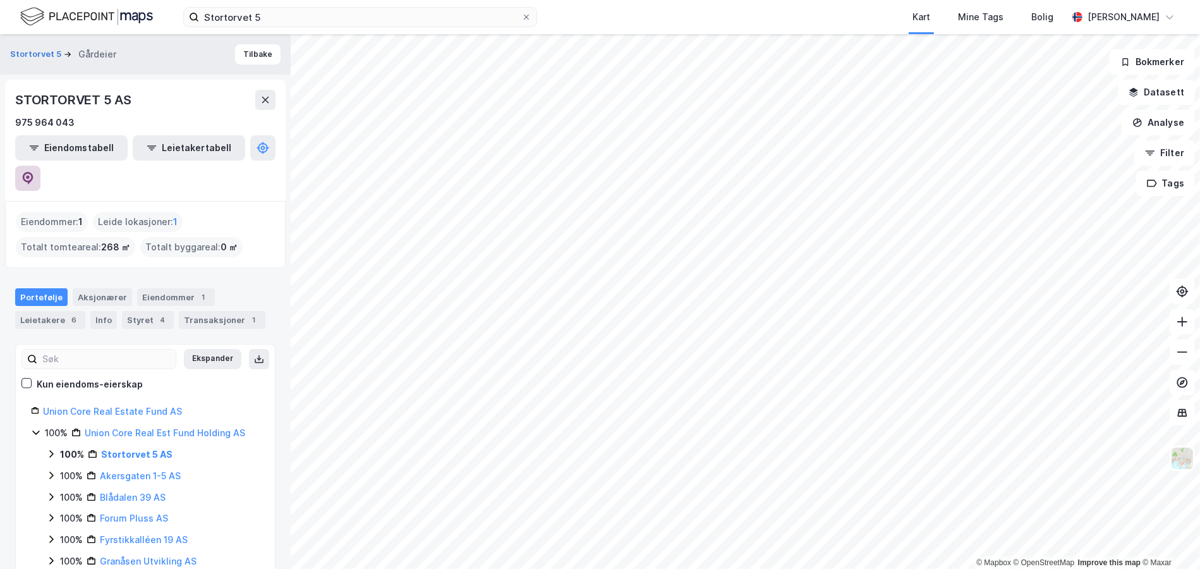
click at [30, 175] on icon at bounding box center [28, 177] width 4 height 4
click at [168, 288] on div "Eiendommer 1" at bounding box center [176, 297] width 78 height 18
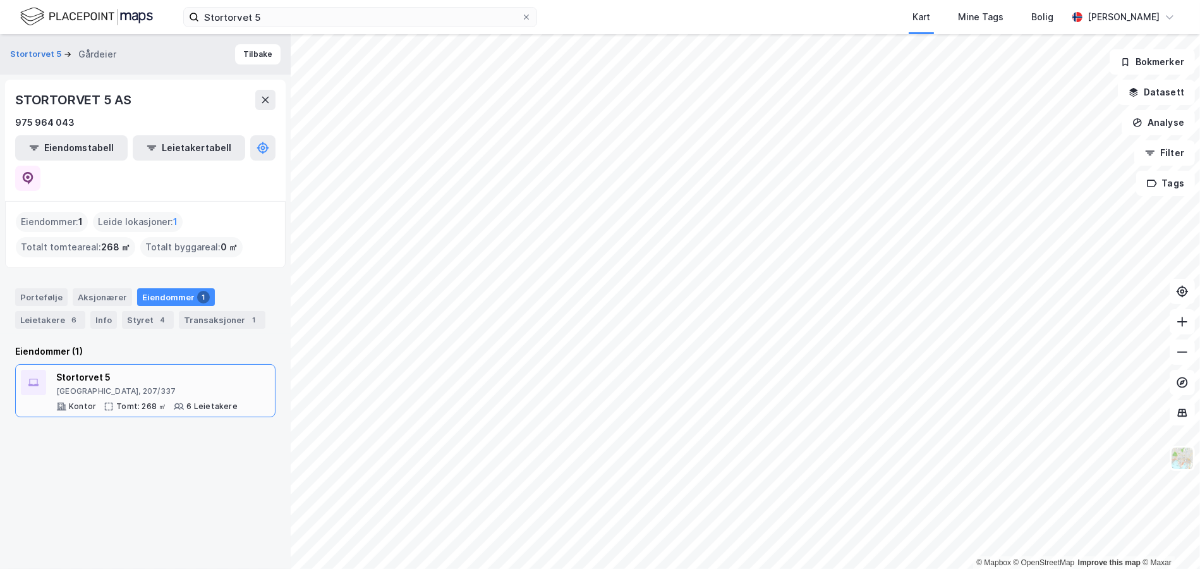
click at [164, 386] on div "[GEOGRAPHIC_DATA], 207/337" at bounding box center [146, 391] width 181 height 10
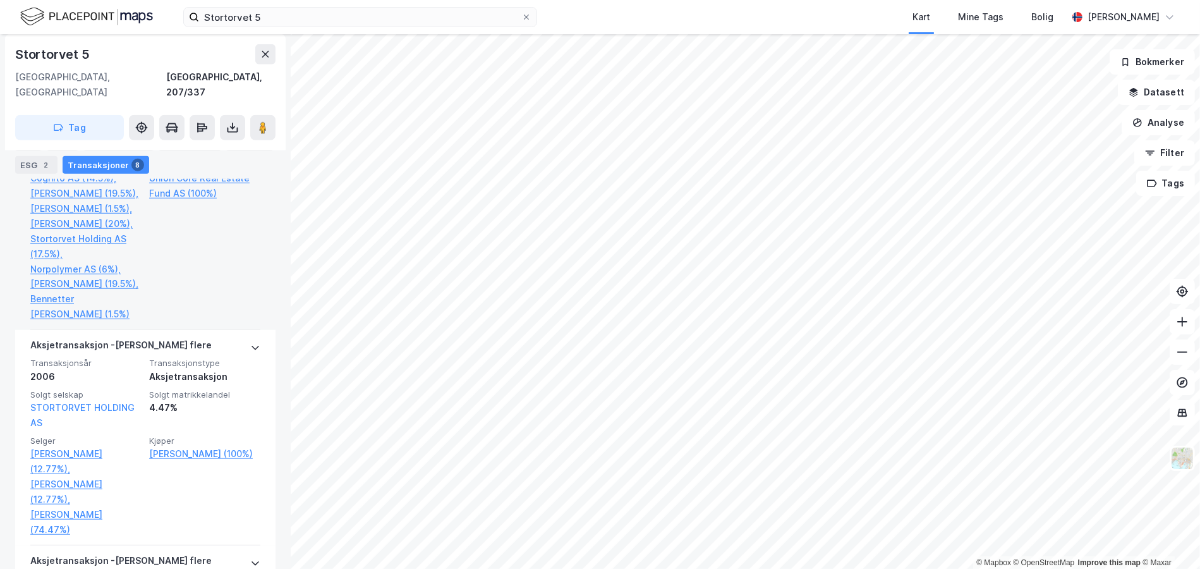
scroll to position [1232, 0]
